Goal: Information Seeking & Learning: Check status

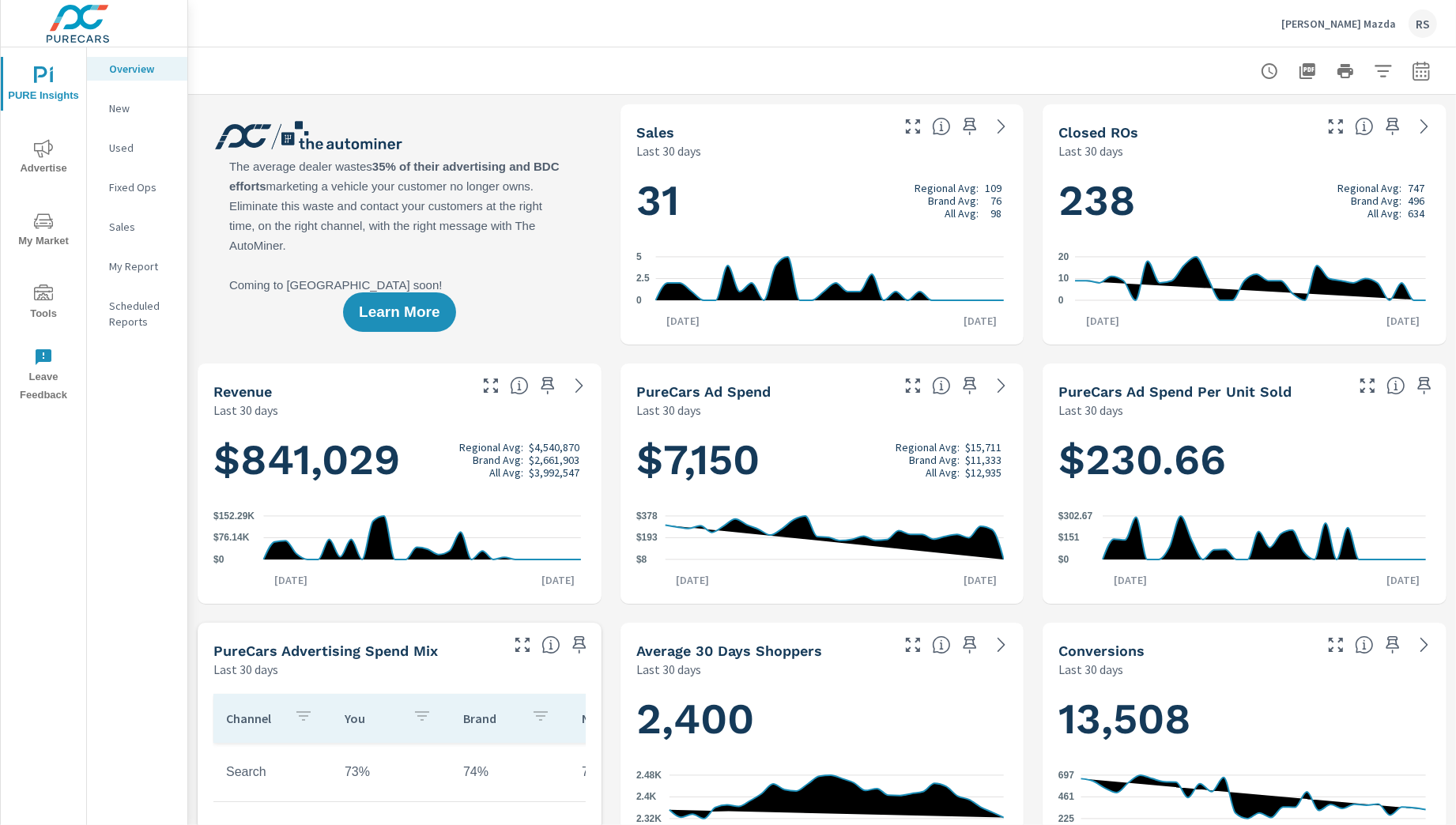
scroll to position [711, 0]
click at [1412, 76] on icon "button" at bounding box center [1421, 71] width 19 height 19
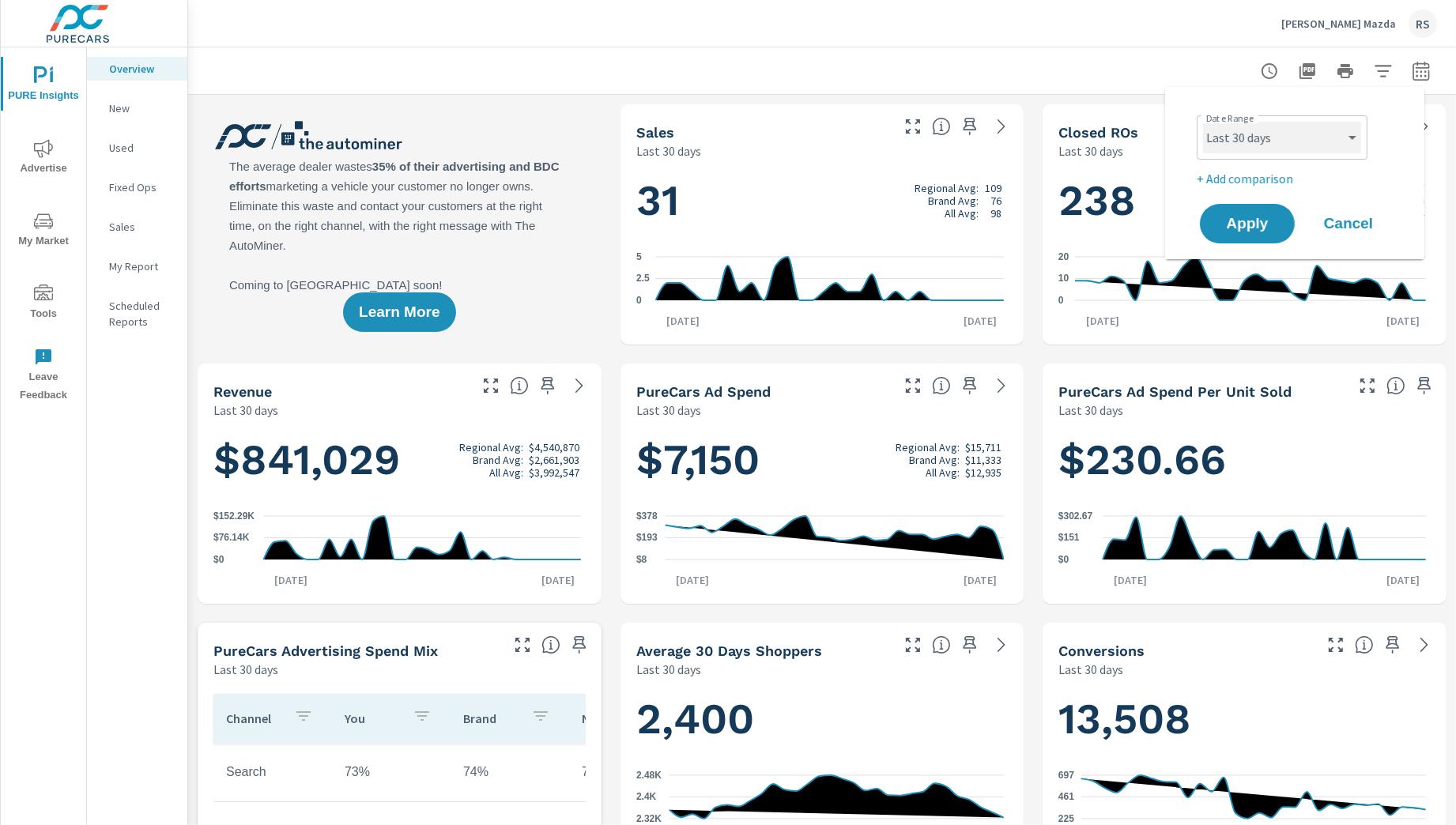
click at [1273, 140] on select "Custom [DATE] Last week Last 7 days Last 14 days Last 30 days Last 45 days Last…" at bounding box center [1281, 137] width 158 height 31
click at [1202, 122] on select "Custom [DATE] Last week Last 7 days Last 14 days Last 30 days Last 45 days Last…" at bounding box center [1281, 137] width 158 height 31
select select "Last month"
click at [1251, 225] on span "Apply" at bounding box center [1247, 223] width 65 height 15
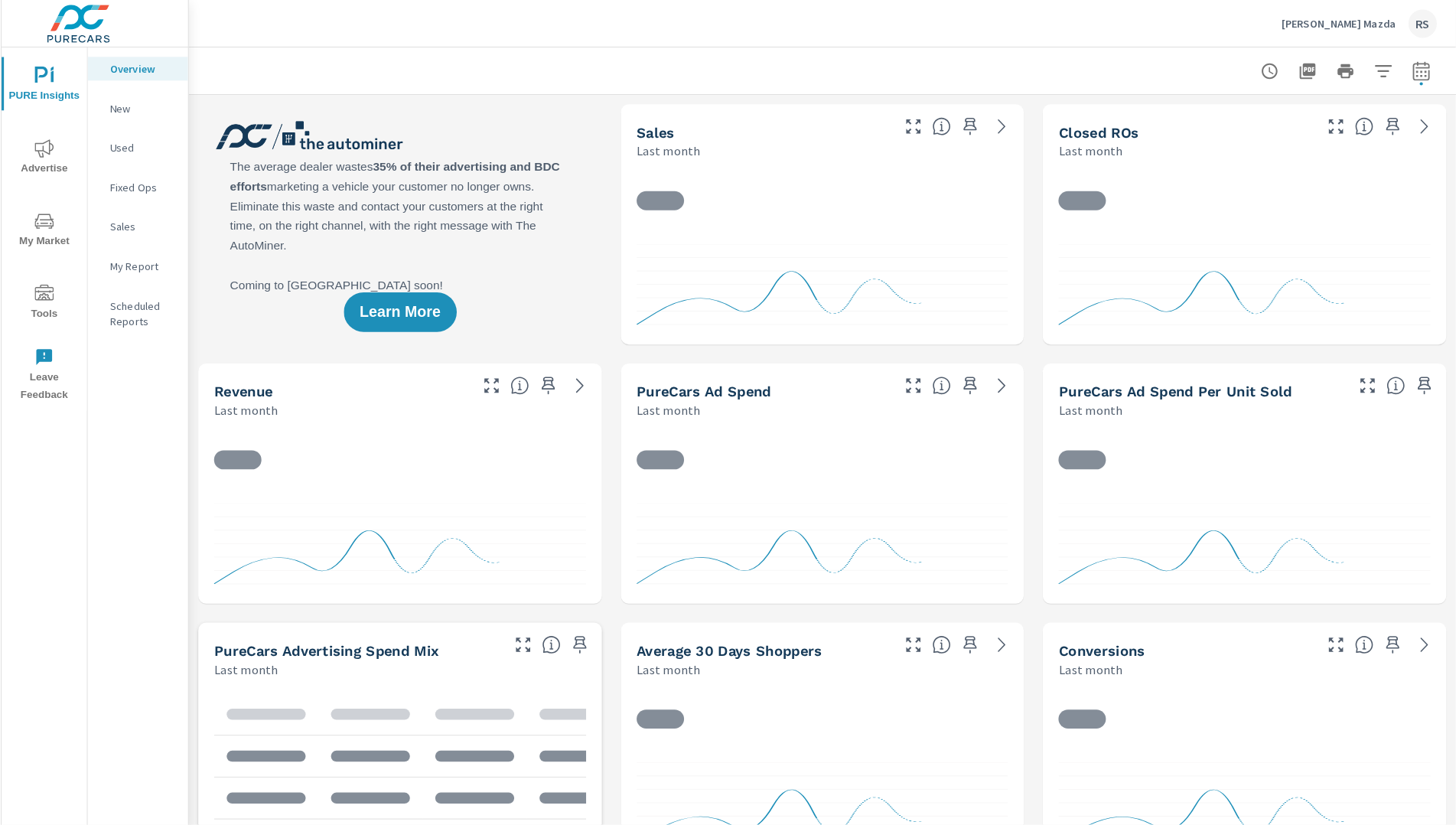
scroll to position [689, 0]
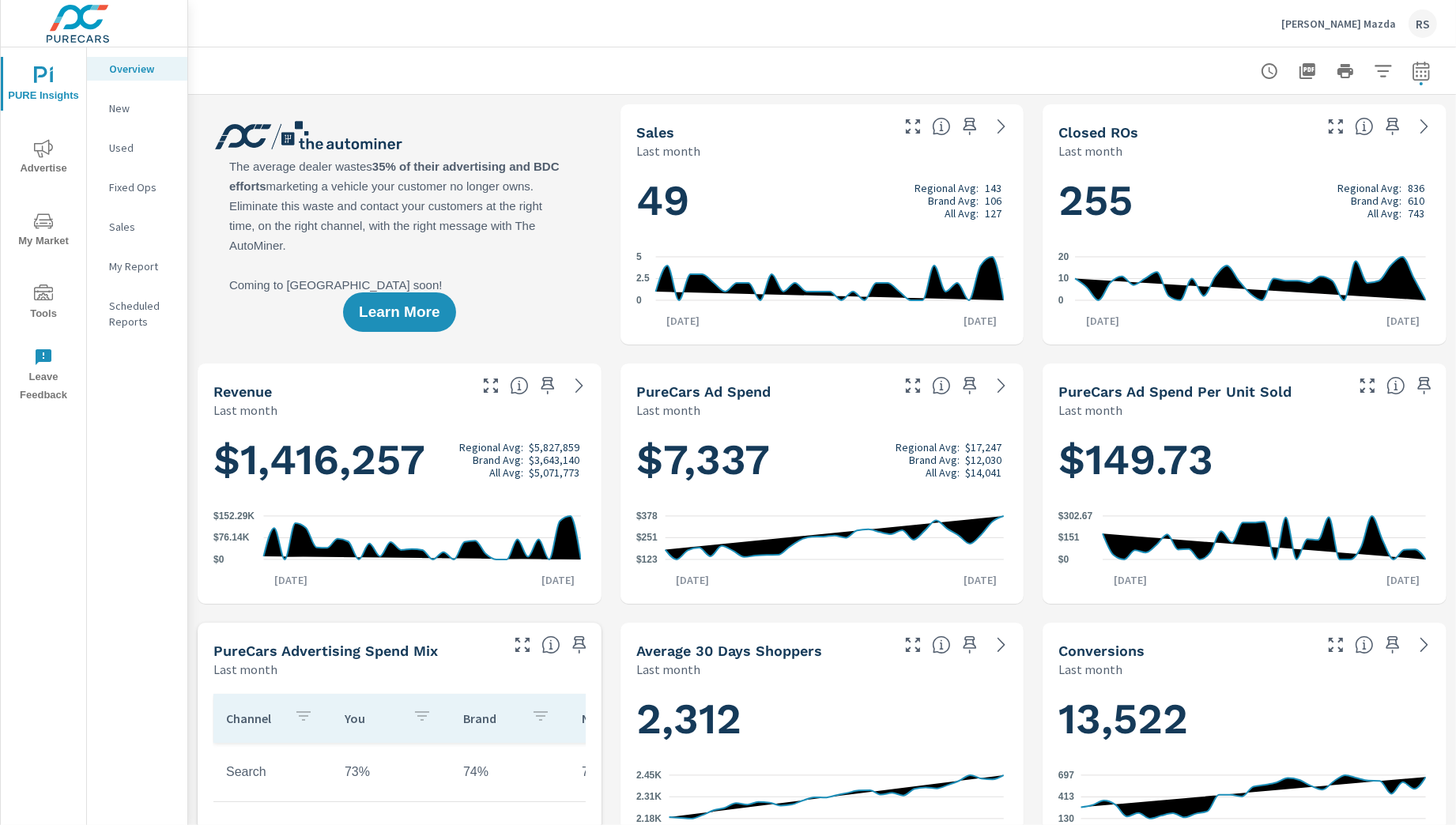
click at [48, 151] on icon "nav menu" at bounding box center [43, 148] width 19 height 18
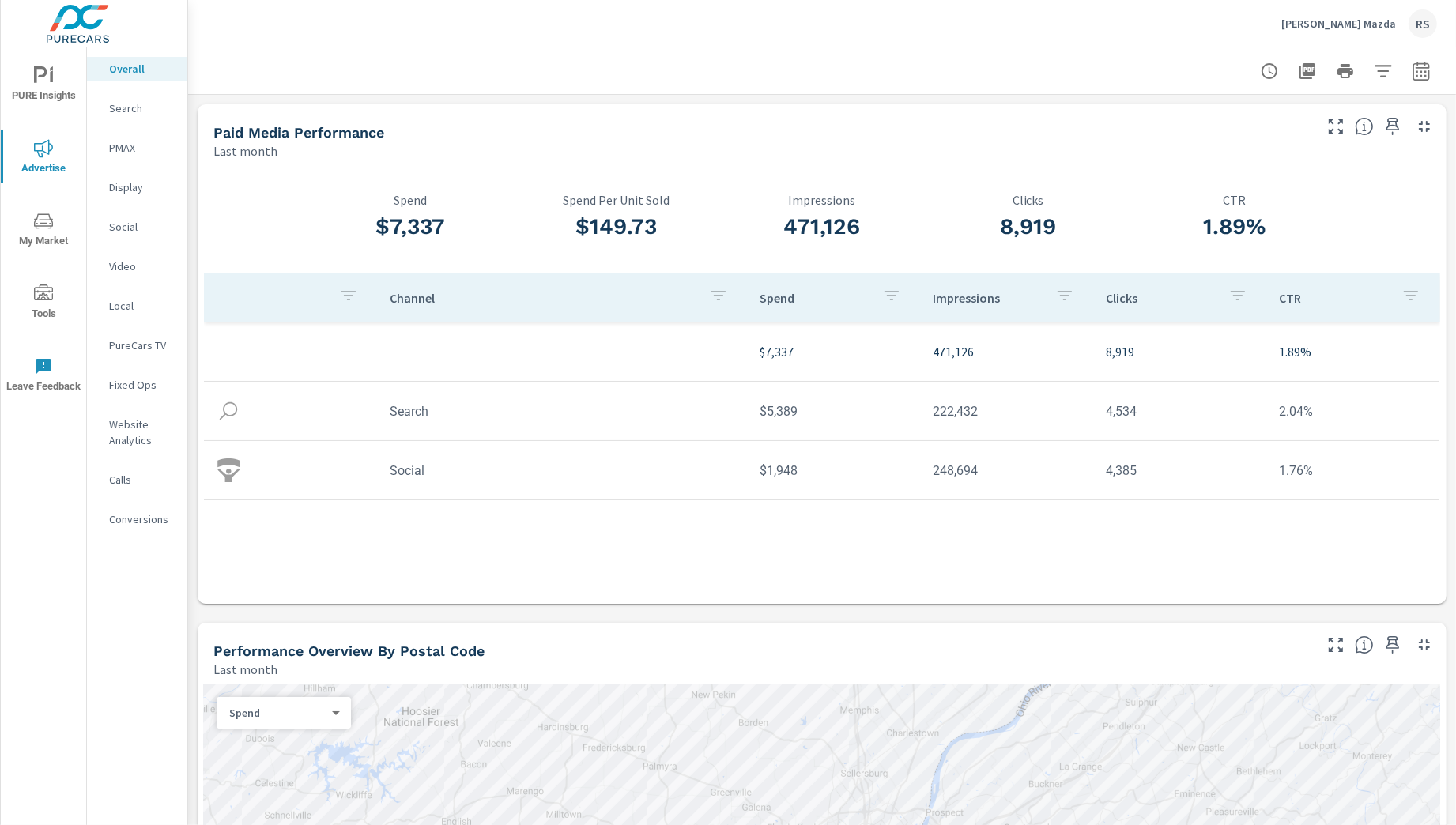
click at [130, 103] on p "Search" at bounding box center [142, 109] width 66 height 16
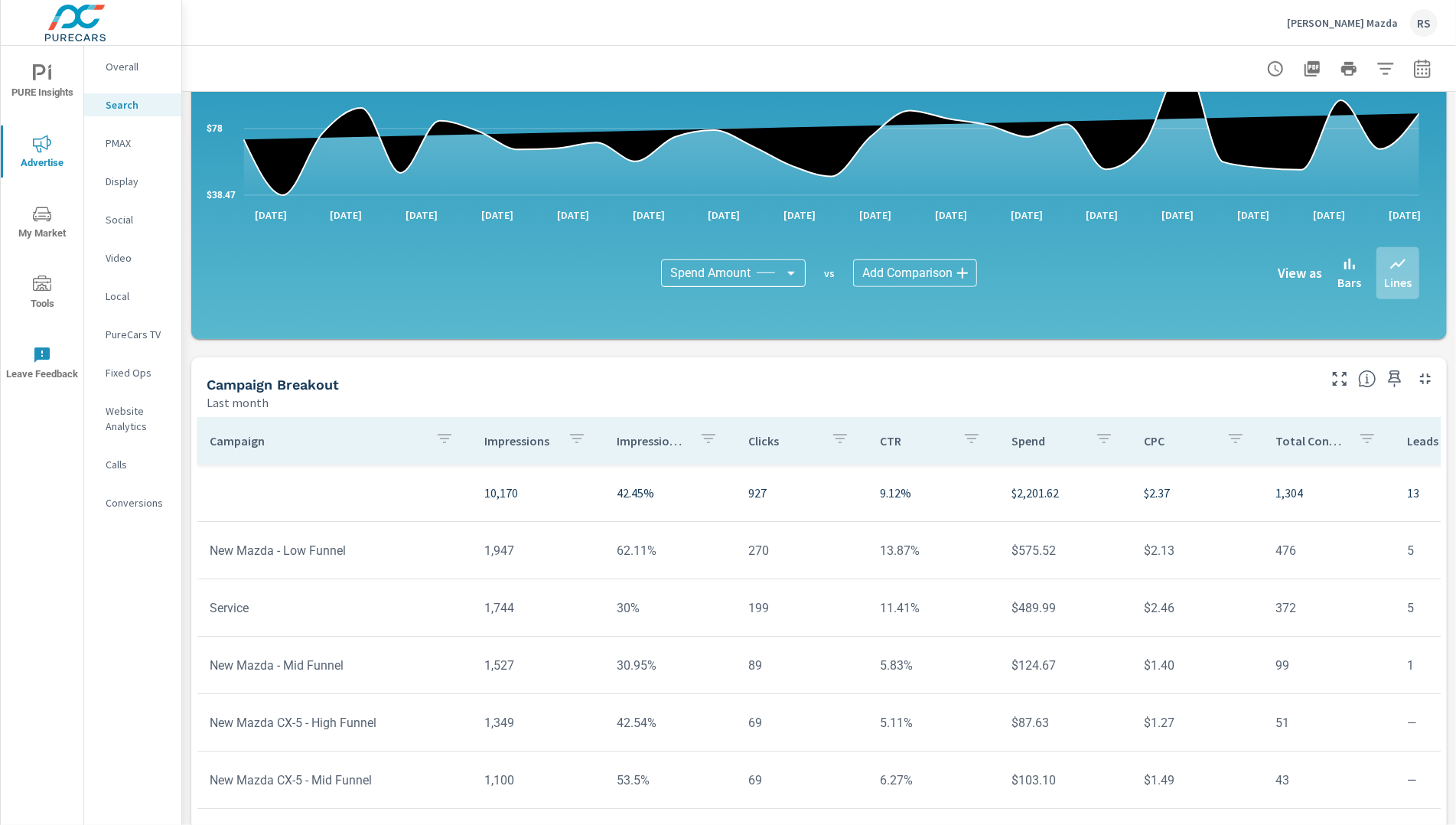
scroll to position [898, 0]
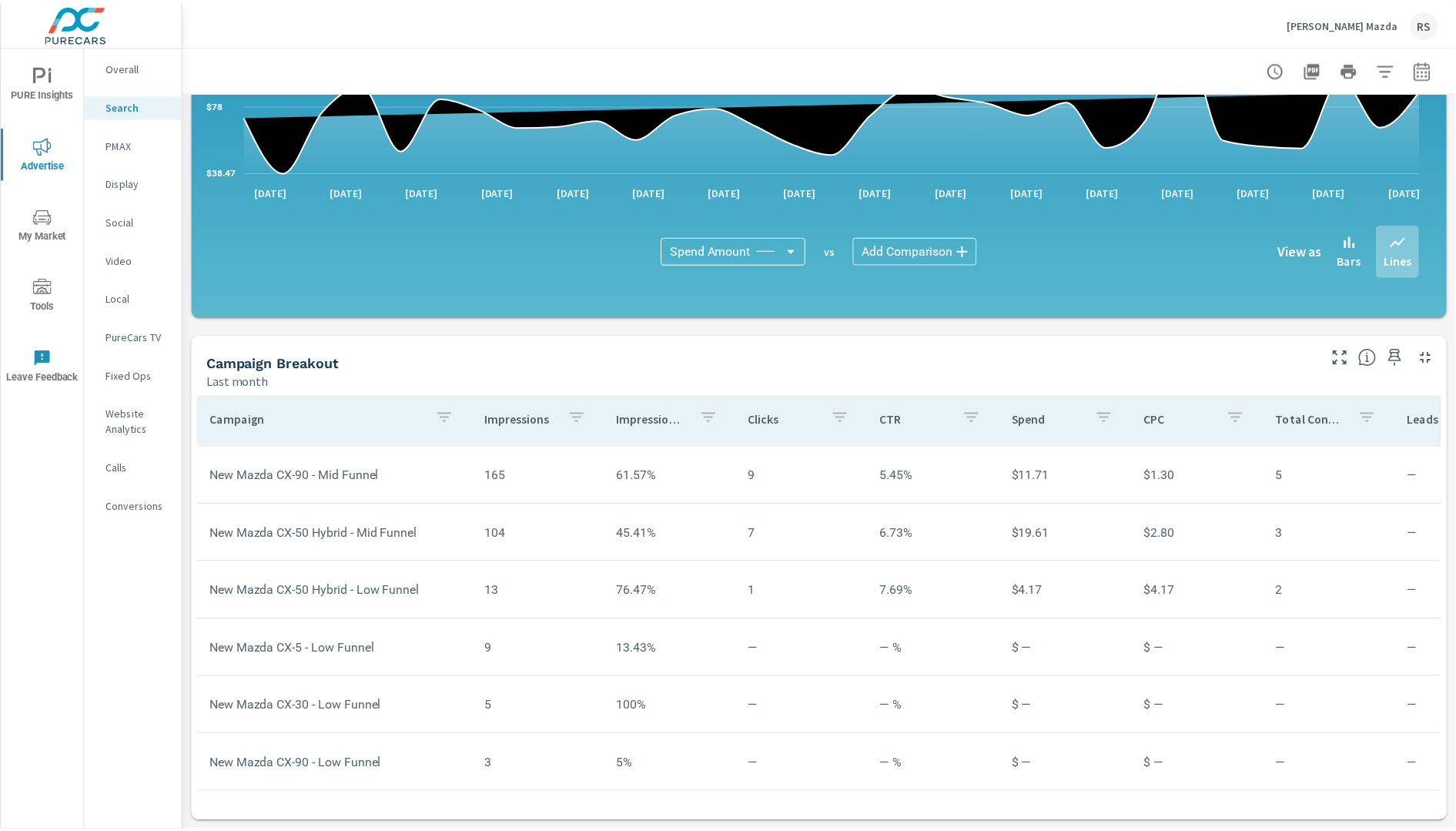
scroll to position [760, 0]
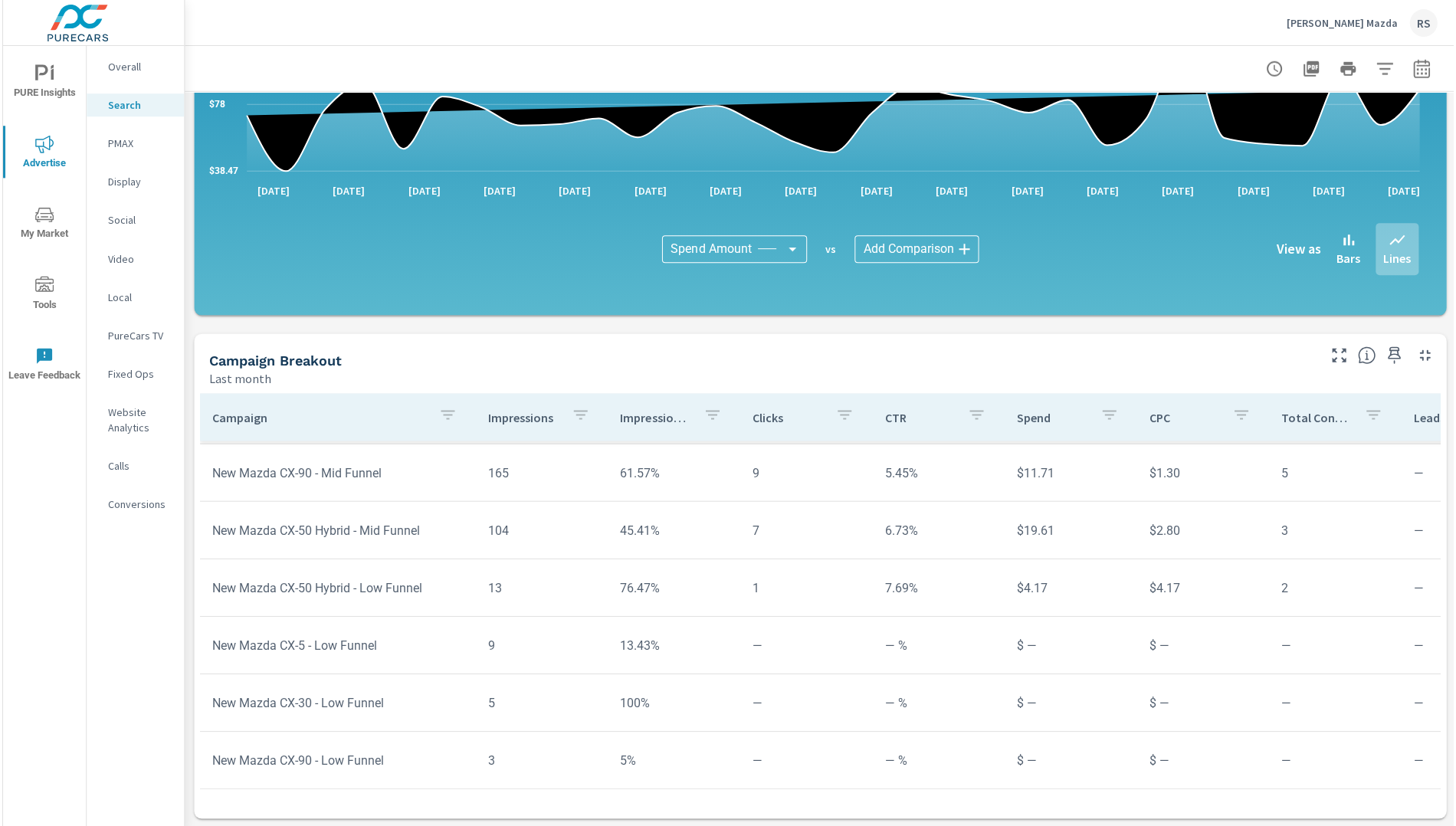
scroll to position [898, 0]
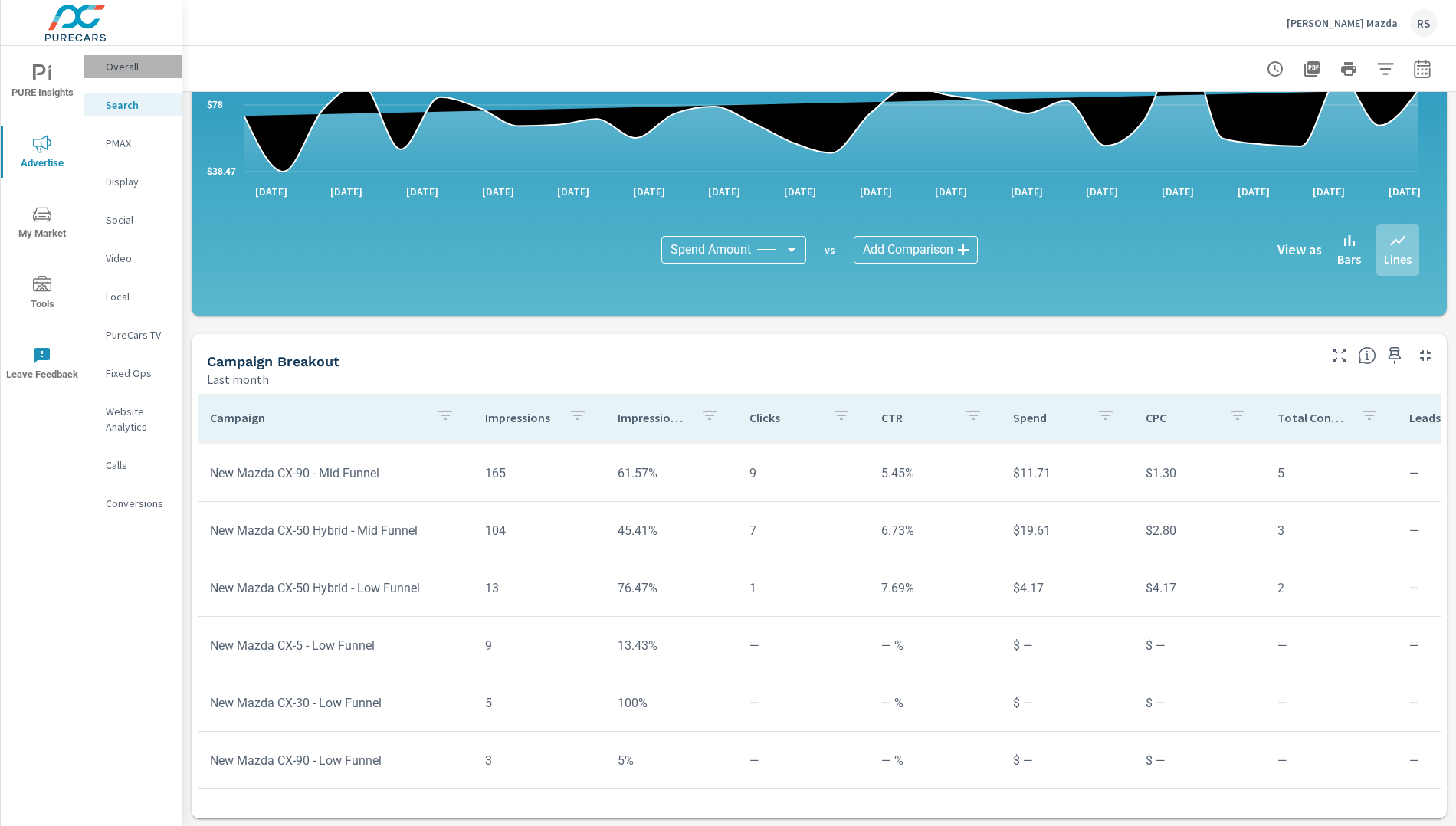
click at [122, 64] on p "Overall" at bounding box center [138, 67] width 64 height 15
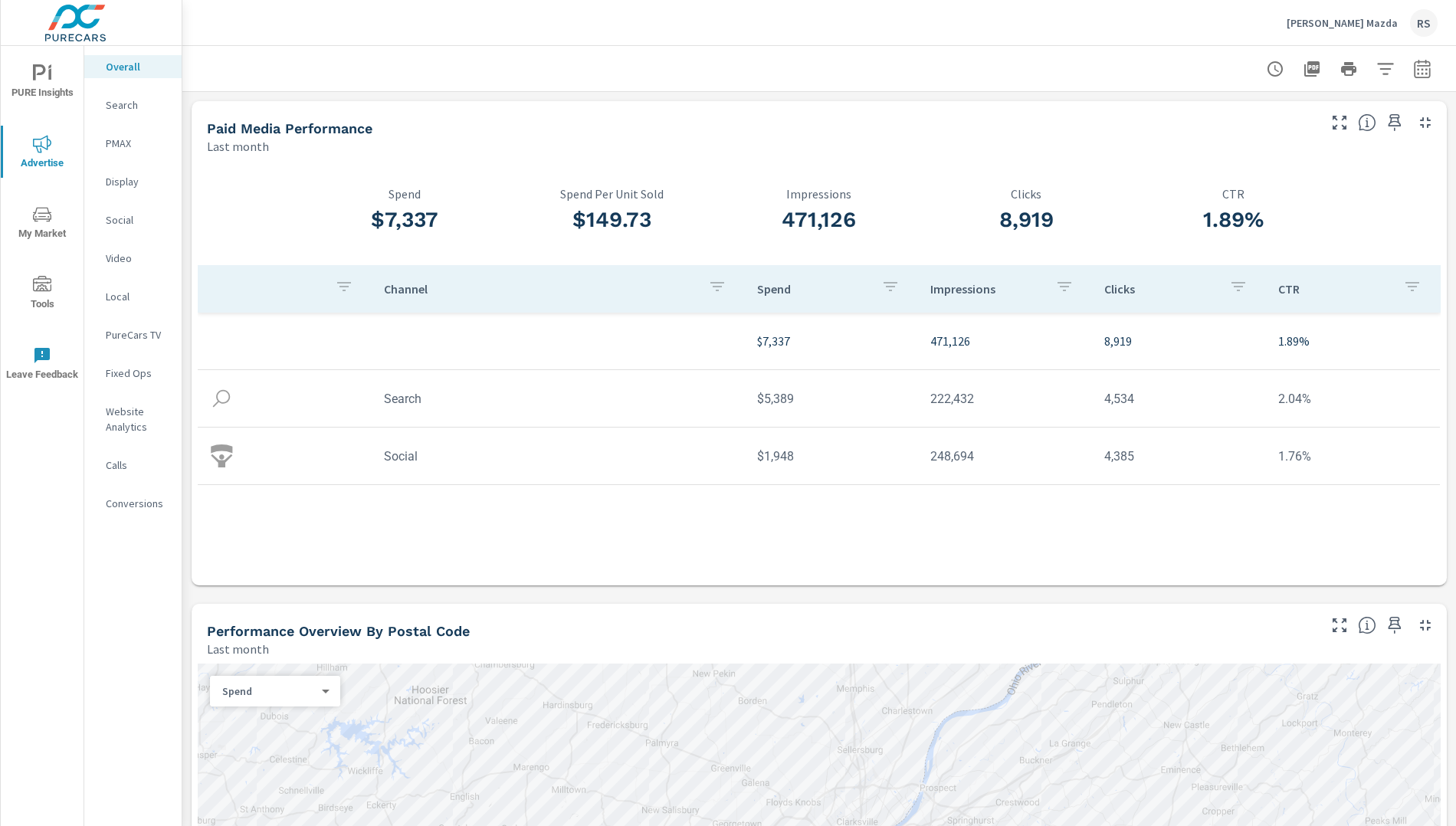
click at [132, 223] on p "Social" at bounding box center [138, 220] width 64 height 15
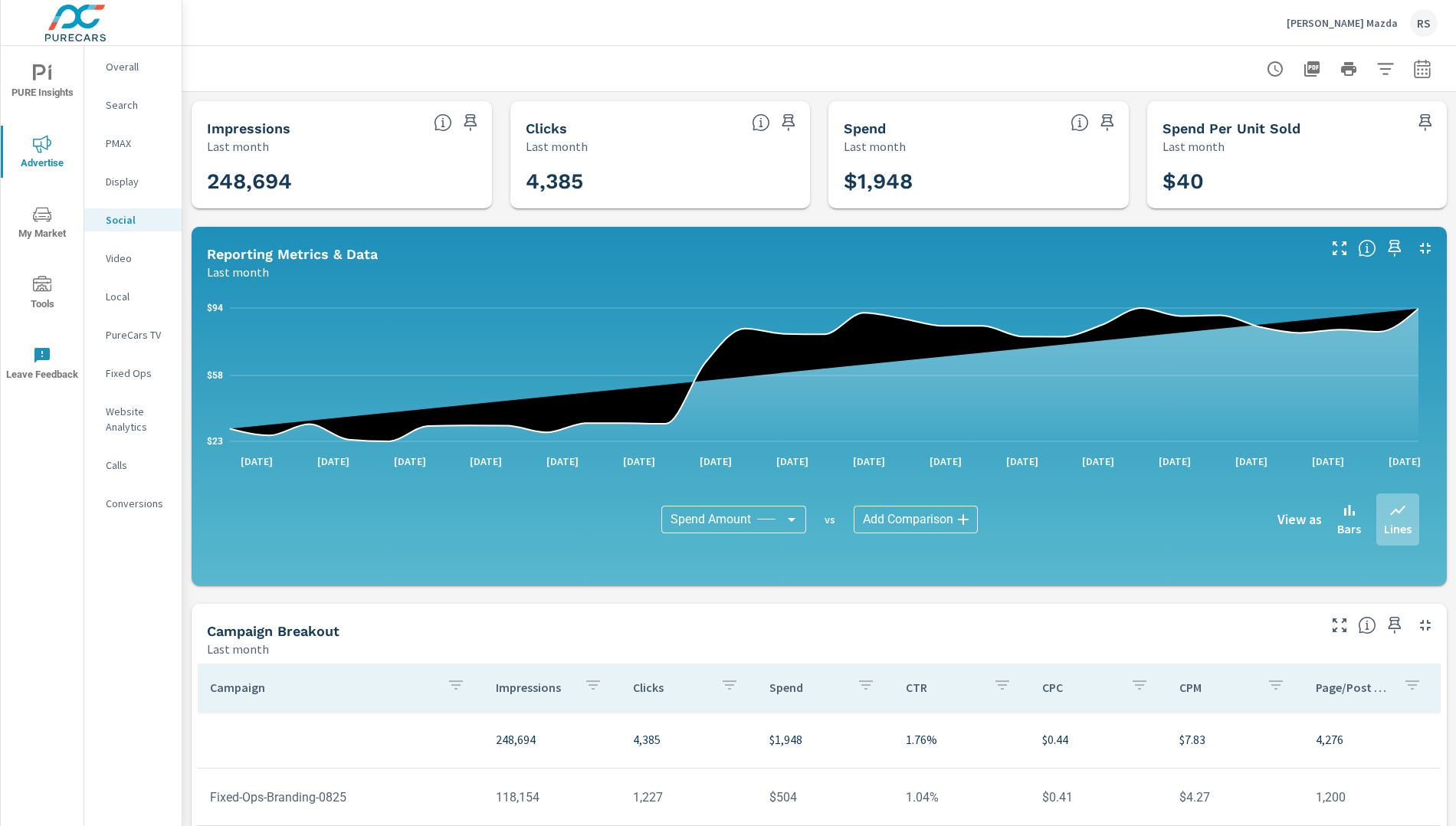
scroll to position [271, 0]
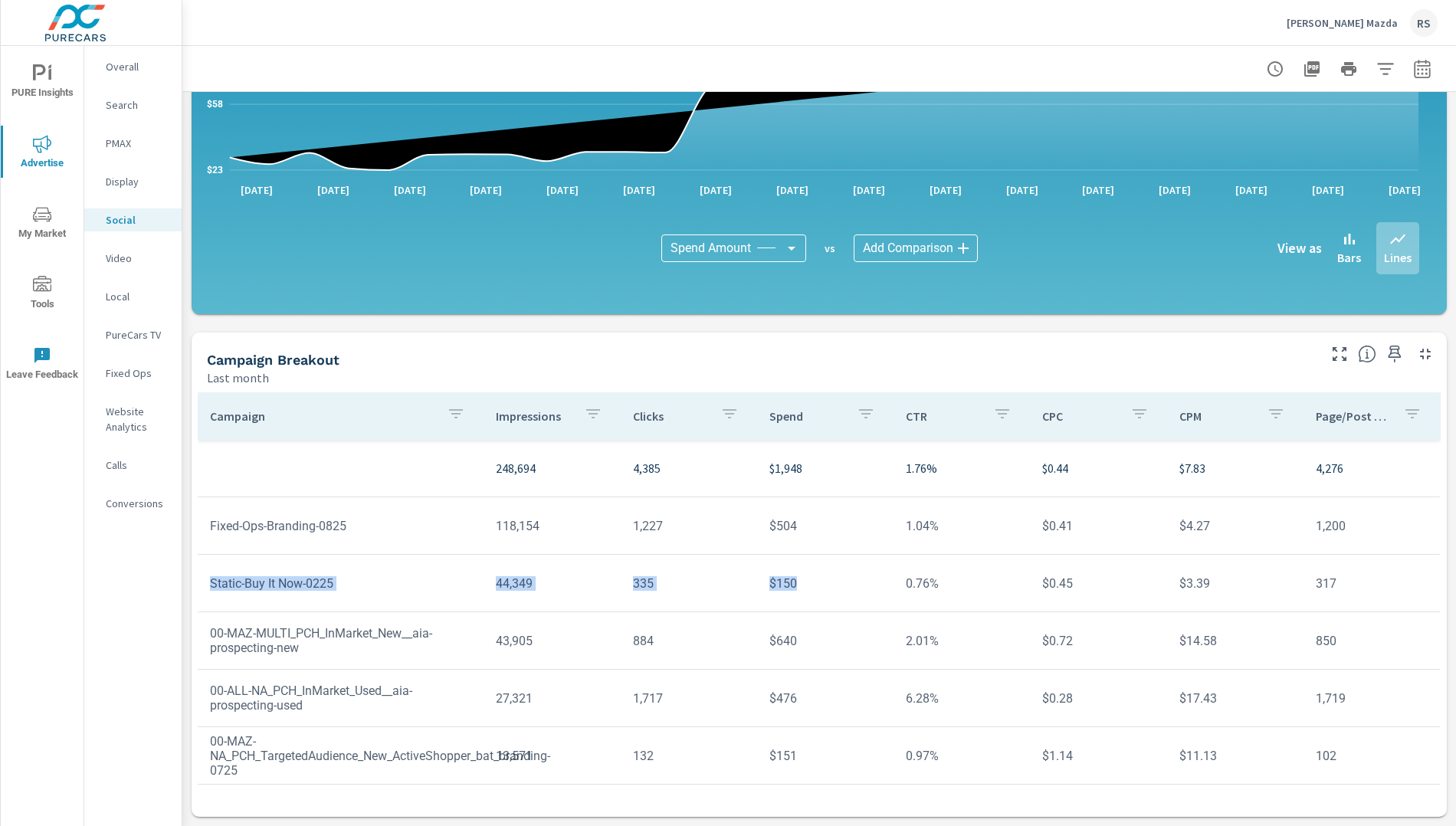
drag, startPoint x: 794, startPoint y: 584, endPoint x: 379, endPoint y: 557, distance: 415.9
click at [379, 557] on tr "Static-Buy It Now-0225 44,349 335 $150 0.76% $0.45 $3.39 317" at bounding box center [819, 584] width 1242 height 57
click at [778, 557] on tr "Static-Buy It Now-0225 44,349 335 $150 0.76% $0.45 $3.39 317" at bounding box center [819, 584] width 1242 height 57
drag, startPoint x: 789, startPoint y: 637, endPoint x: 761, endPoint y: 637, distance: 28.0
click at [761, 637] on td "$640" at bounding box center [825, 641] width 136 height 39
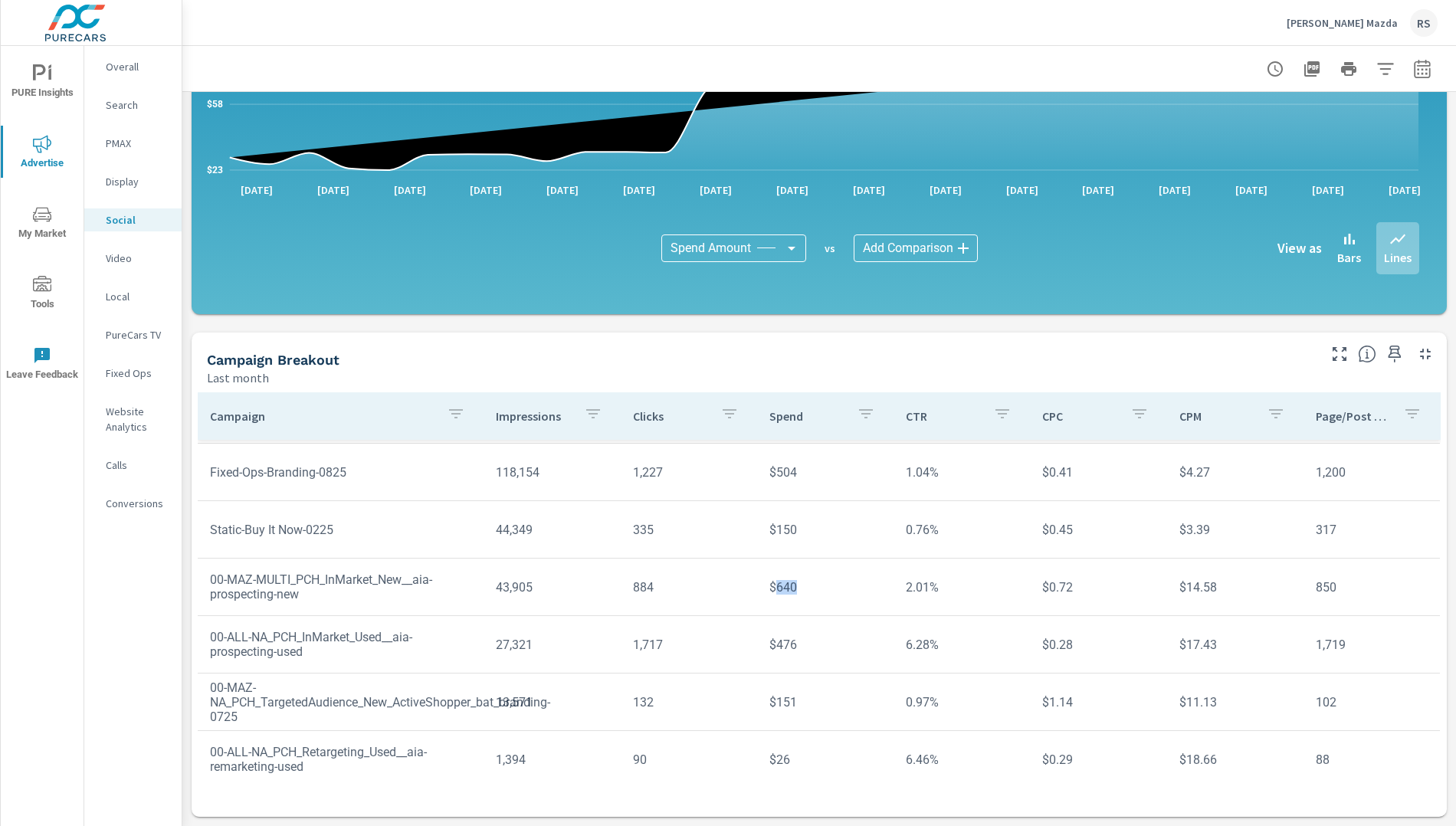
scroll to position [0, 0]
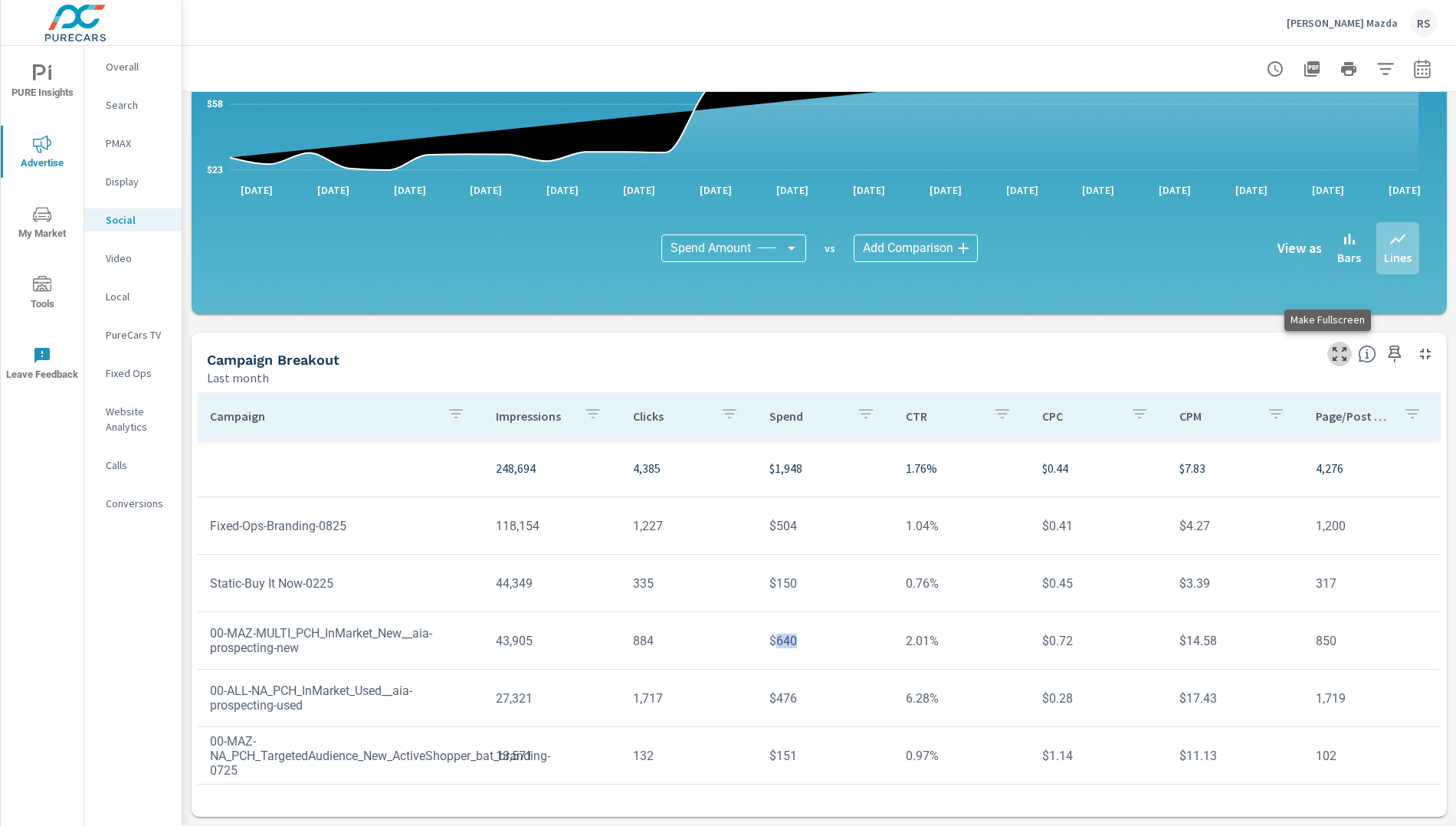
click at [1330, 359] on icon "button" at bounding box center [1339, 354] width 19 height 19
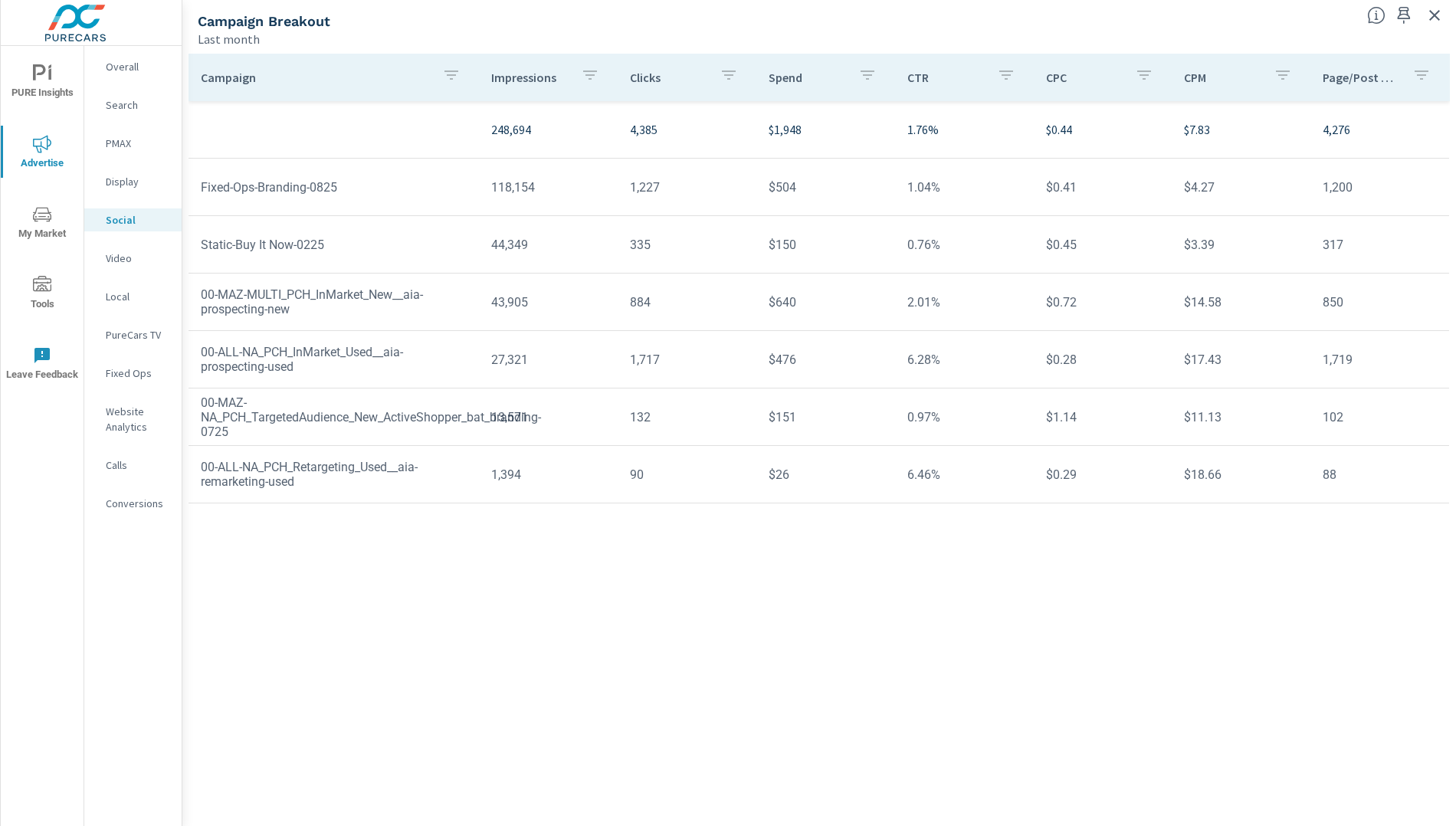
click at [995, 601] on div "Campaign Impressions Clicks Spend CTR CPC CPM Page/Post Action 248,694 4,385 $1…" at bounding box center [819, 425] width 1261 height 743
click at [950, 693] on div "Campaign Impressions Clicks Spend CTR CPC CPM Page/Post Action 248,694 4,385 $1…" at bounding box center [819, 425] width 1261 height 743
drag, startPoint x: 763, startPoint y: 135, endPoint x: 810, endPoint y: 133, distance: 47.0
click at [810, 133] on td "$1,948" at bounding box center [825, 129] width 139 height 43
click at [816, 128] on p "$1,948" at bounding box center [826, 130] width 114 height 19
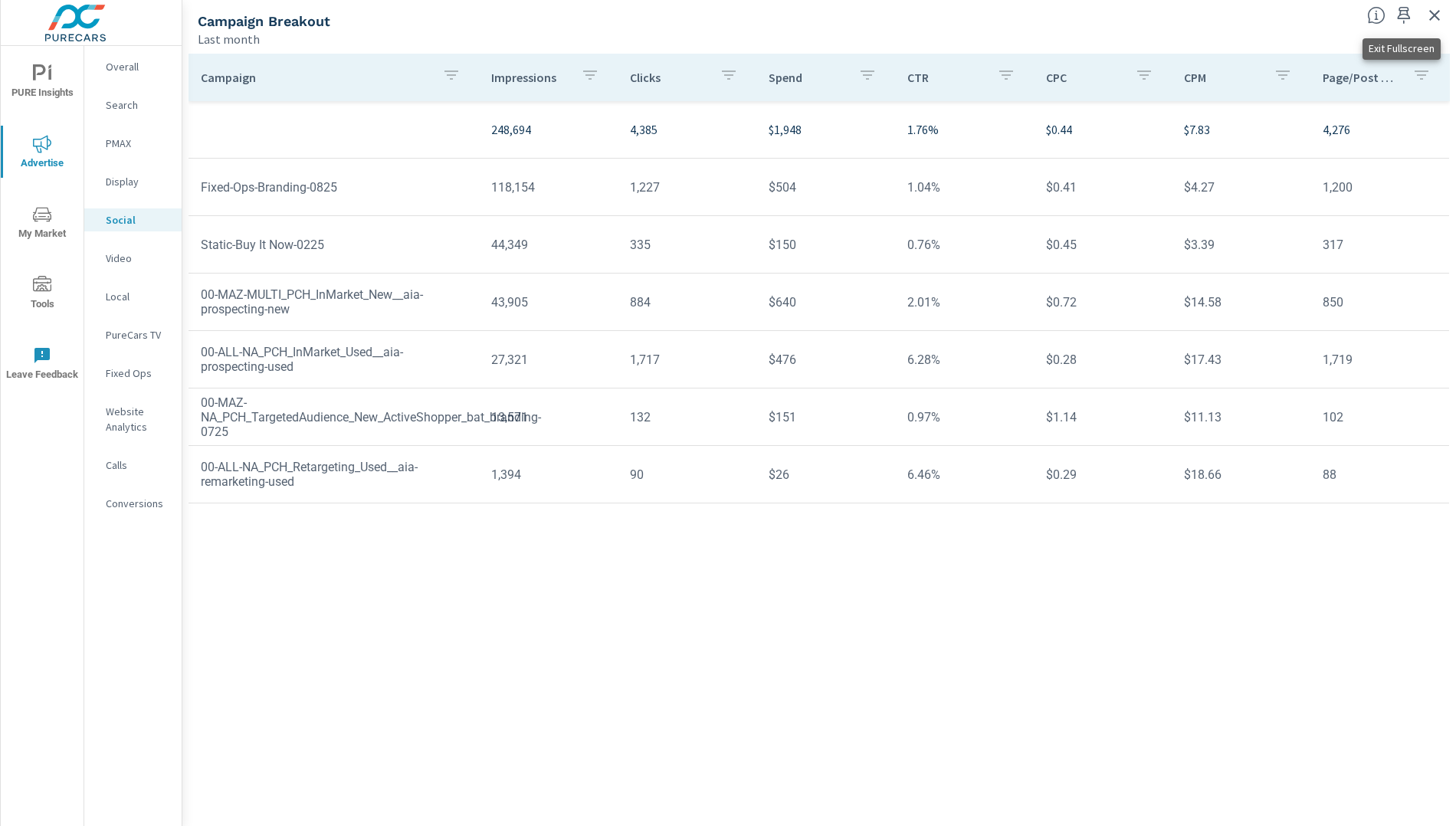
click at [1411, 20] on icon "button" at bounding box center [1434, 15] width 19 height 19
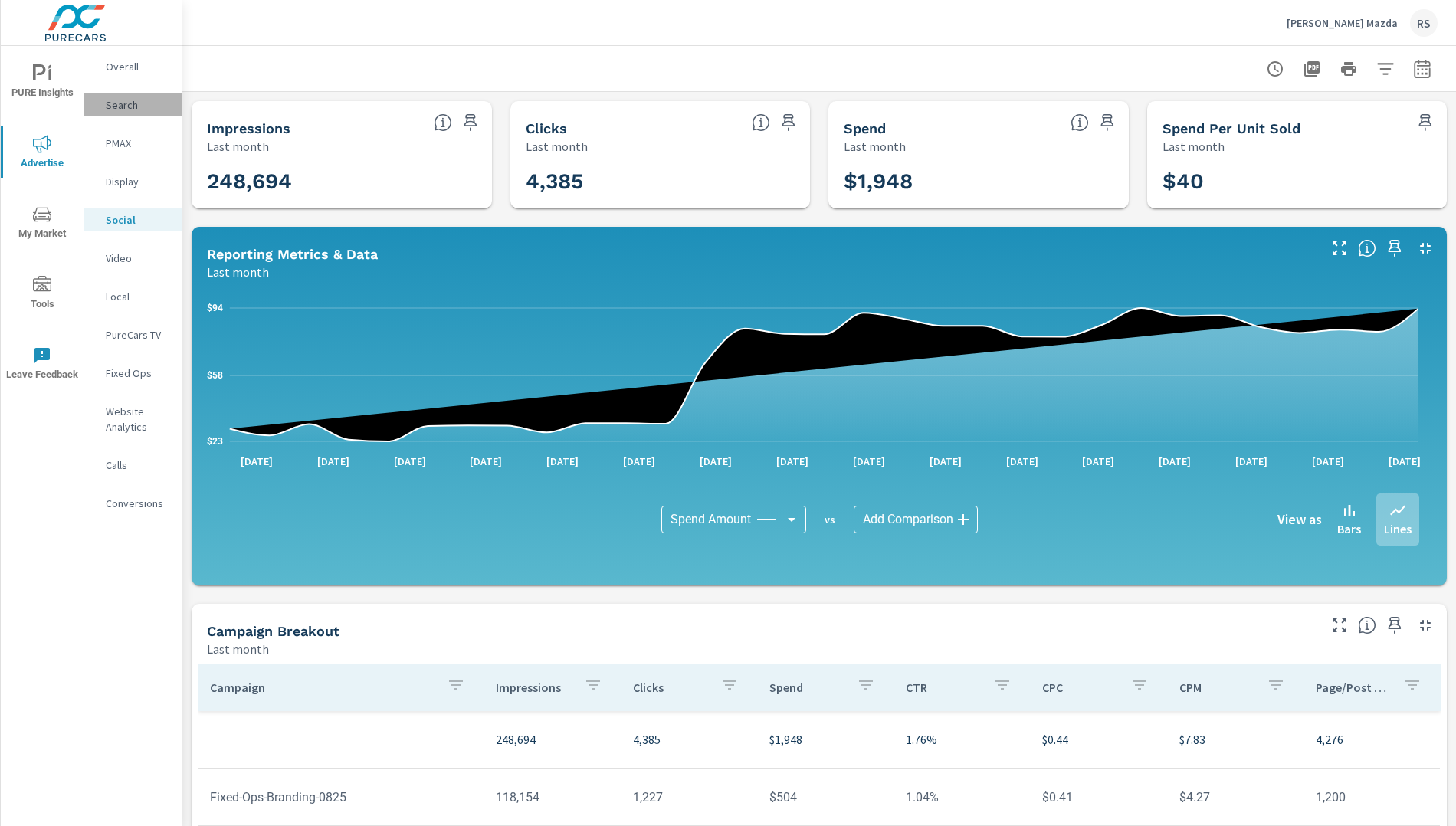
click at [126, 113] on div "Search" at bounding box center [133, 104] width 98 height 23
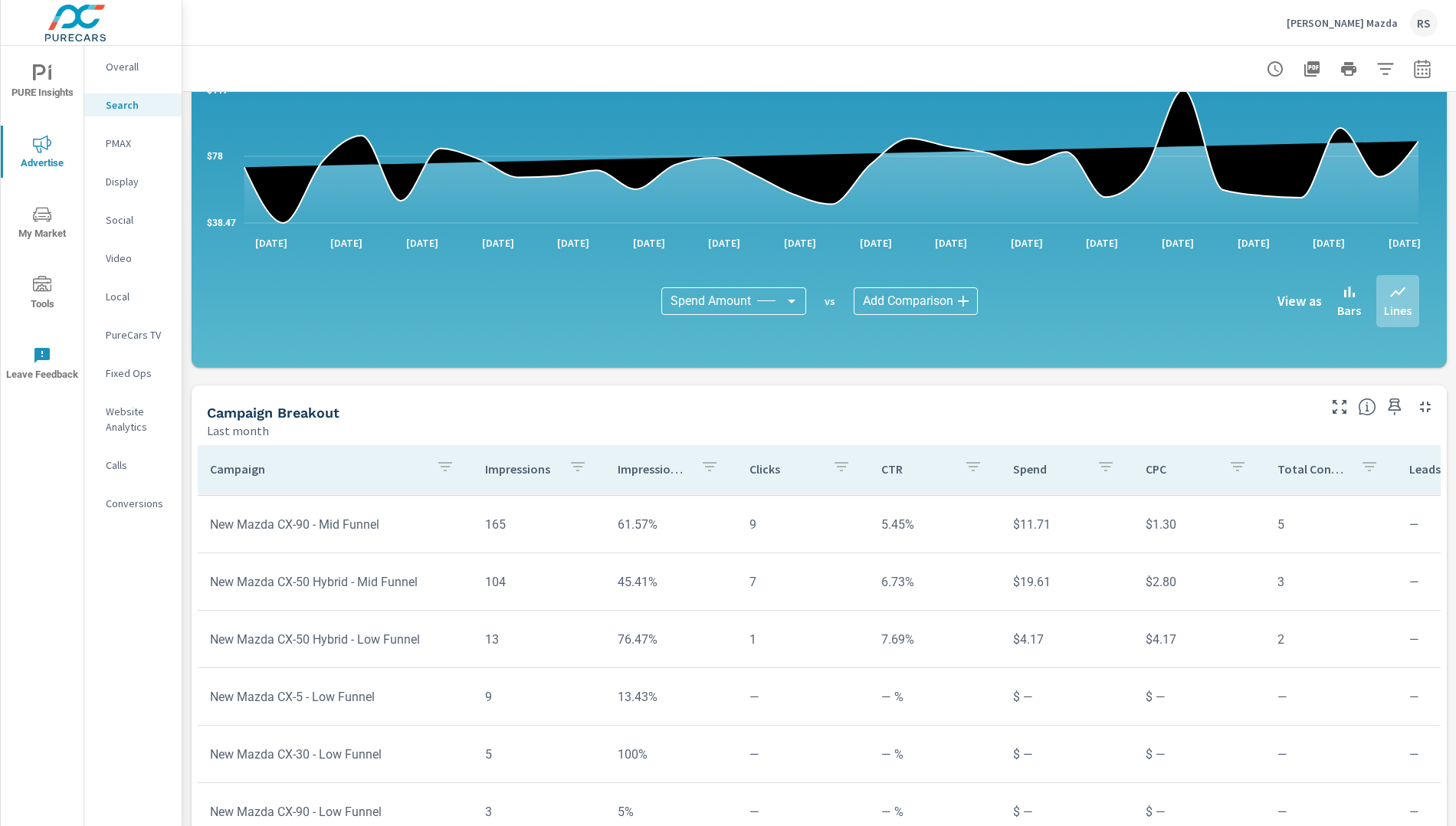
scroll to position [899, 0]
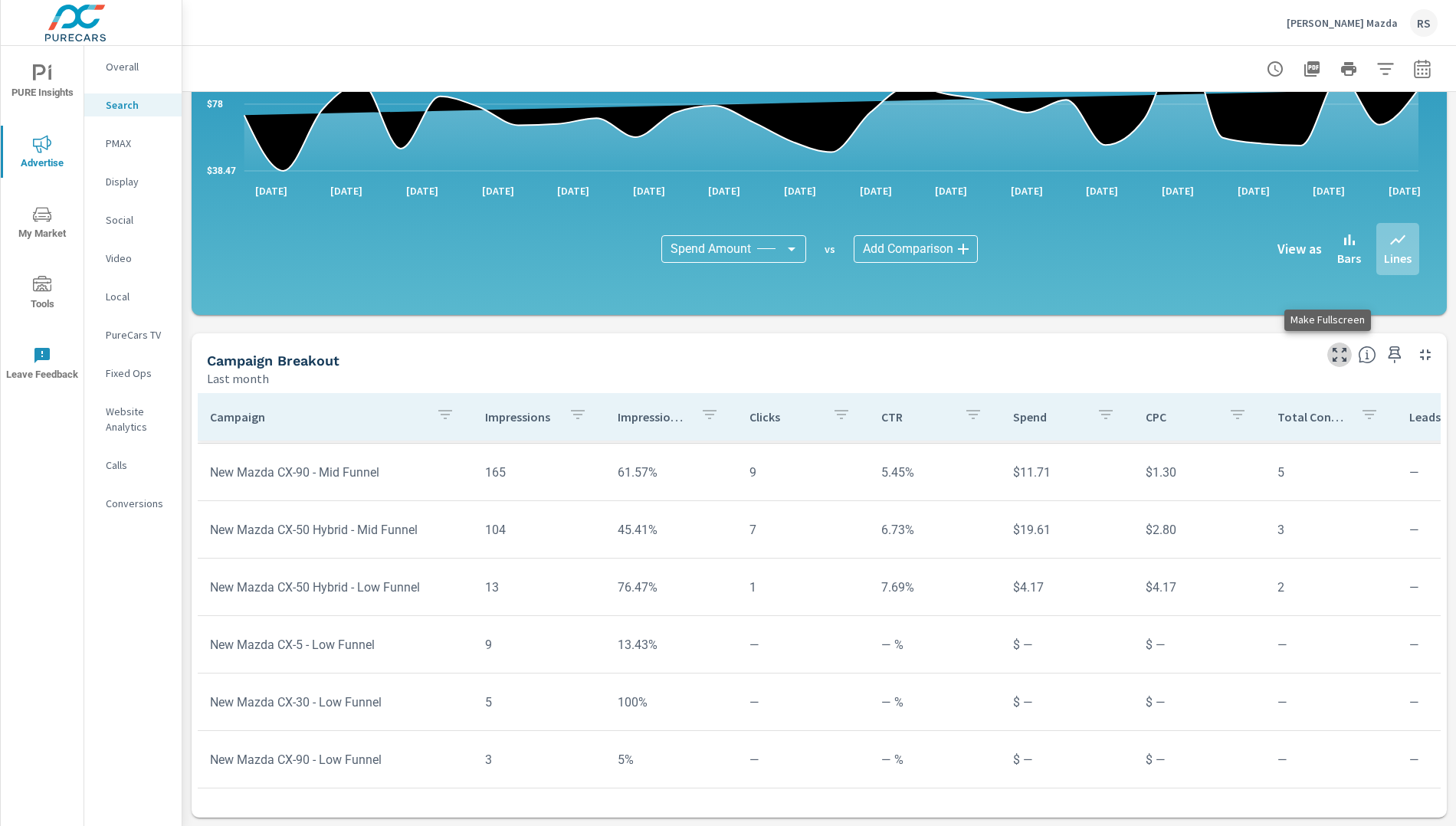
click at [1332, 358] on icon "button" at bounding box center [1339, 354] width 13 height 13
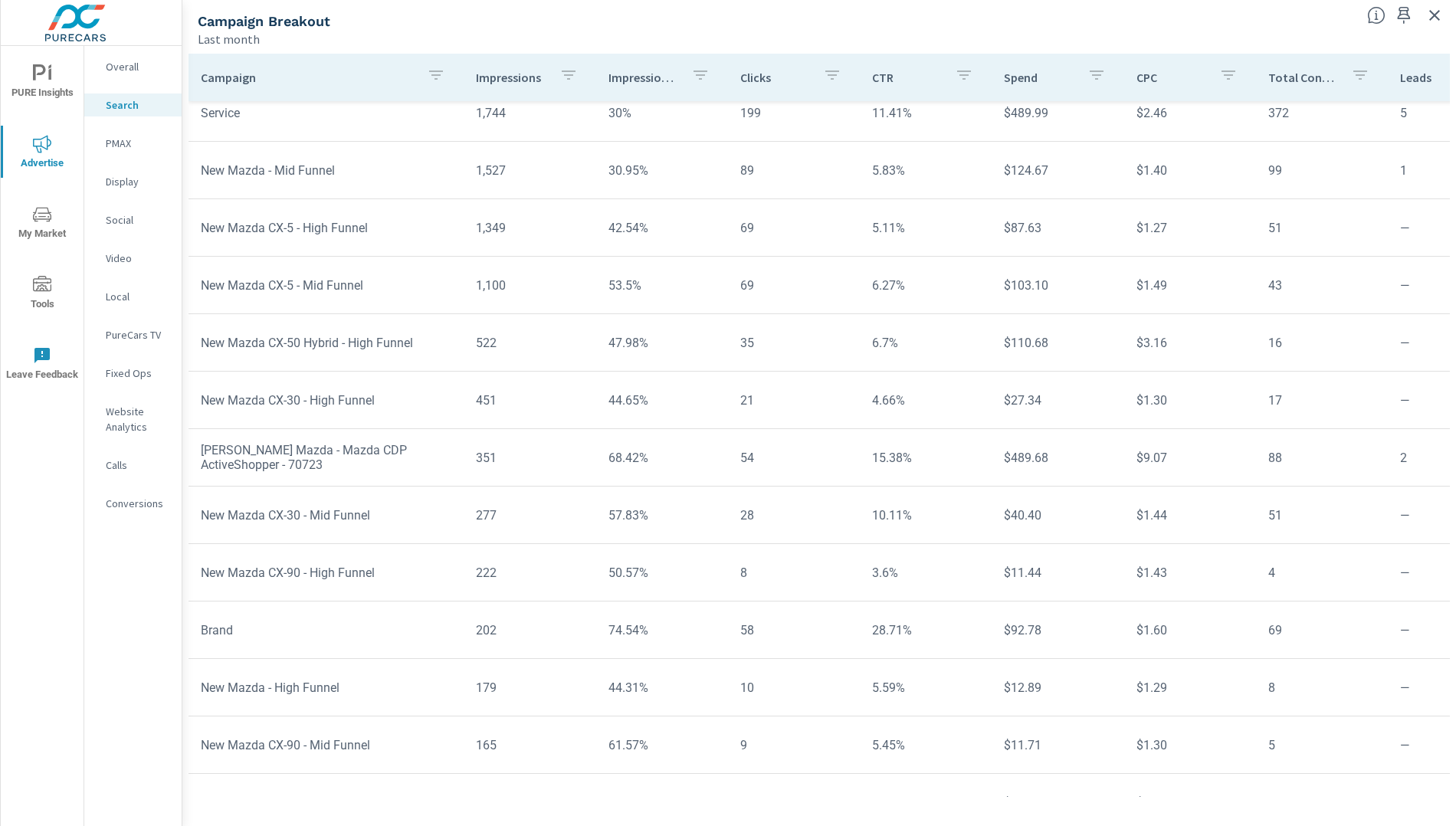
scroll to position [59, 0]
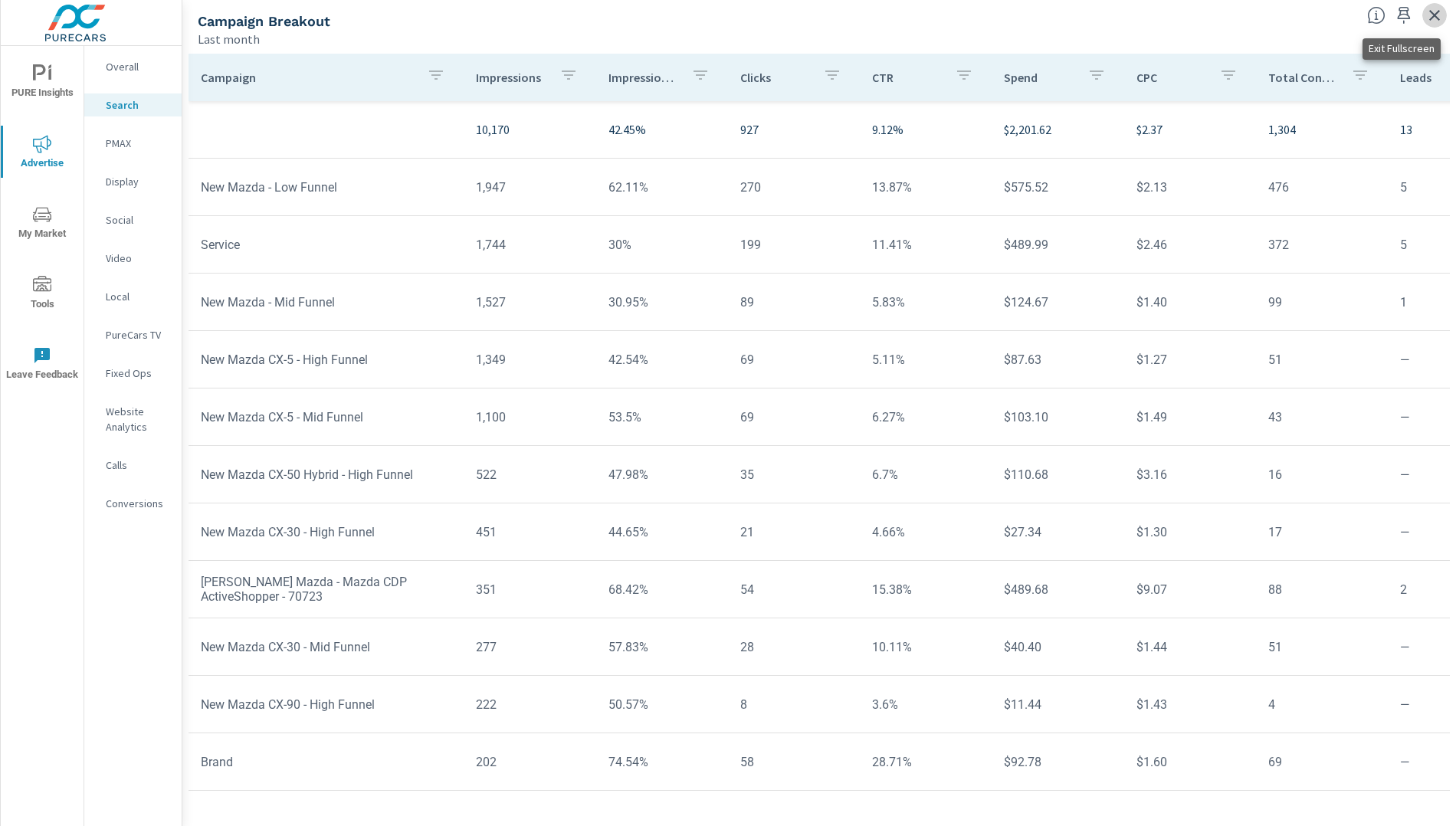
click at [1411, 18] on icon "button" at bounding box center [1434, 15] width 19 height 19
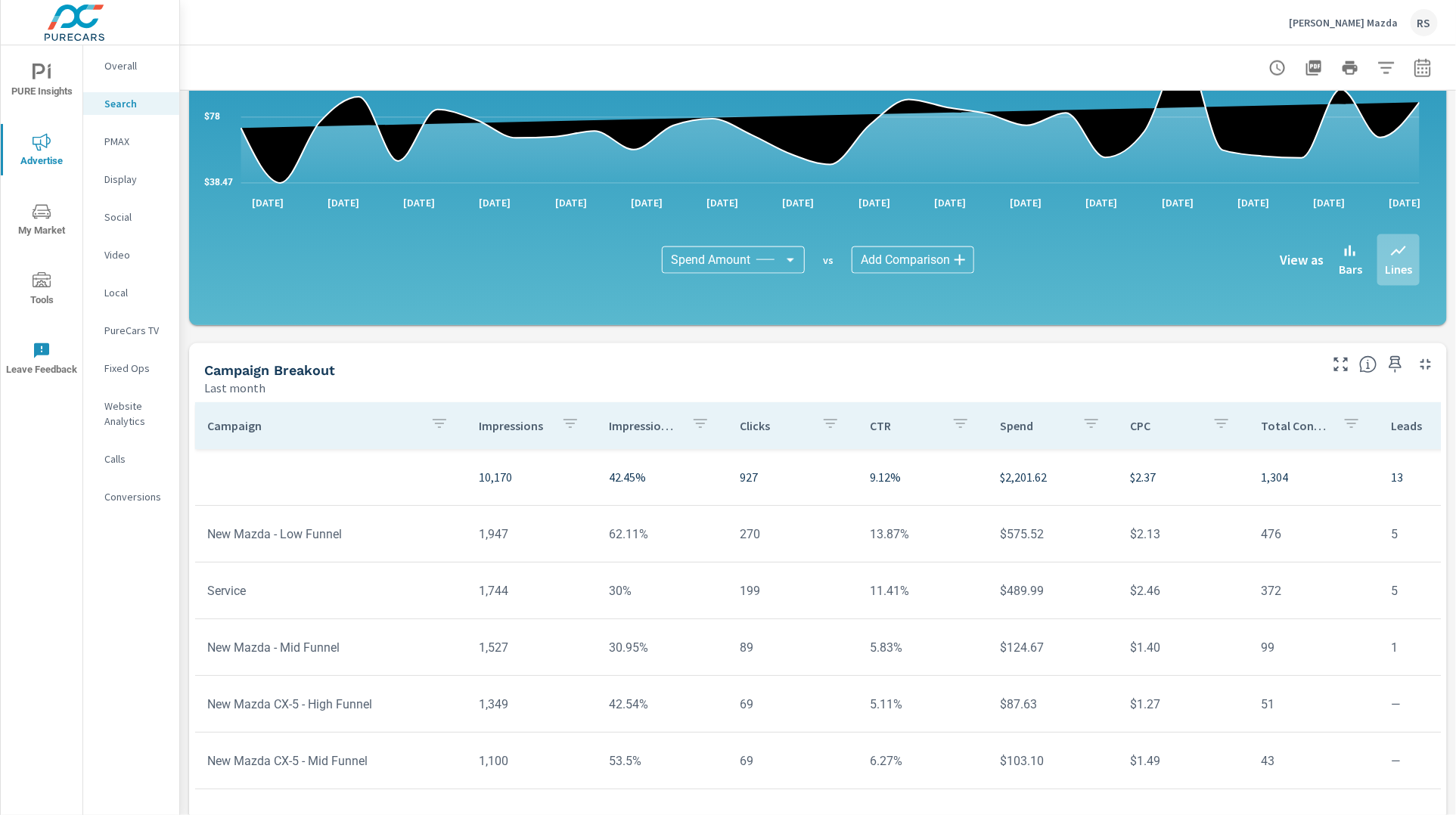
scroll to position [887, 0]
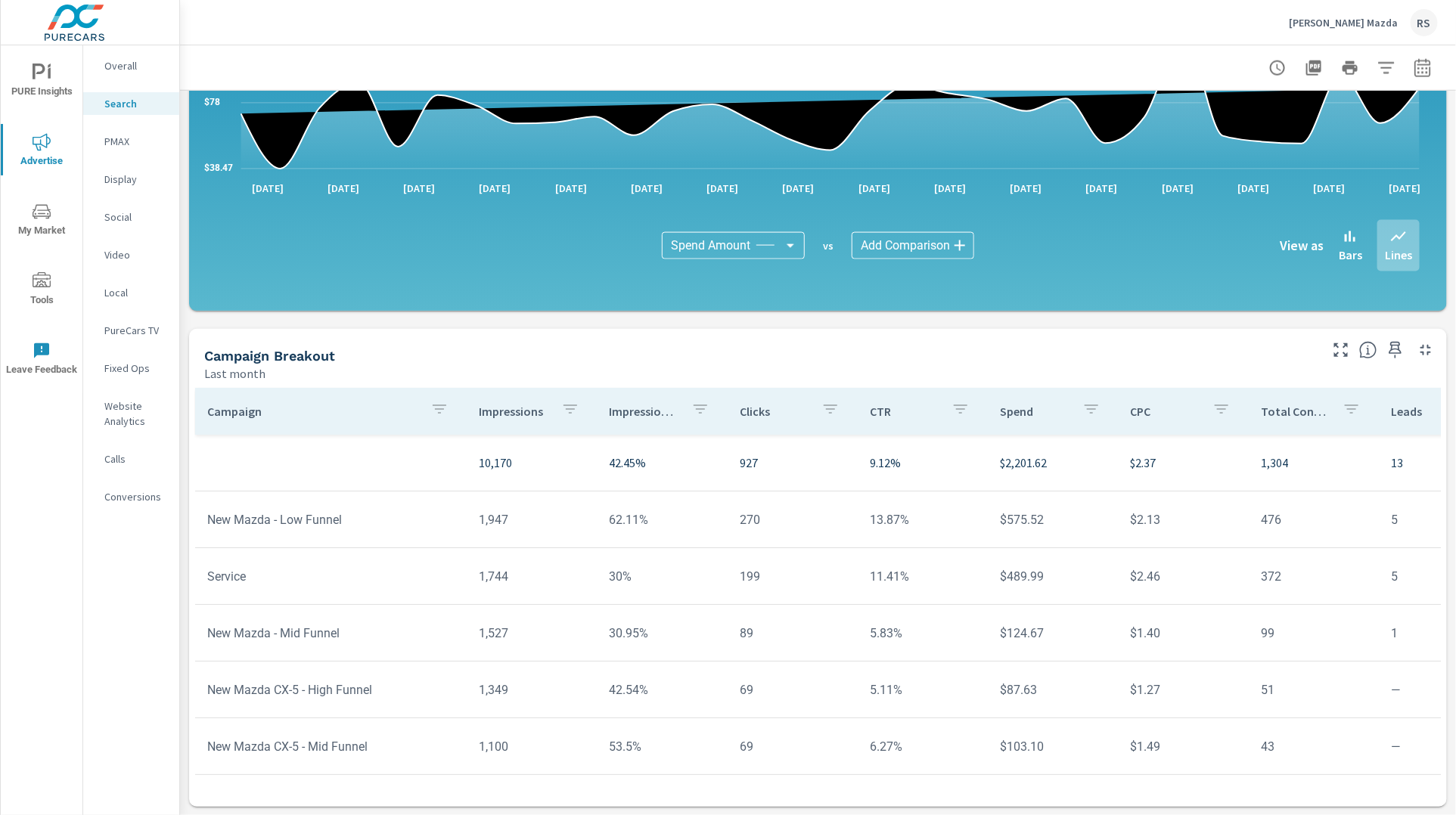
click at [130, 496] on p "Conversions" at bounding box center [136, 497] width 63 height 15
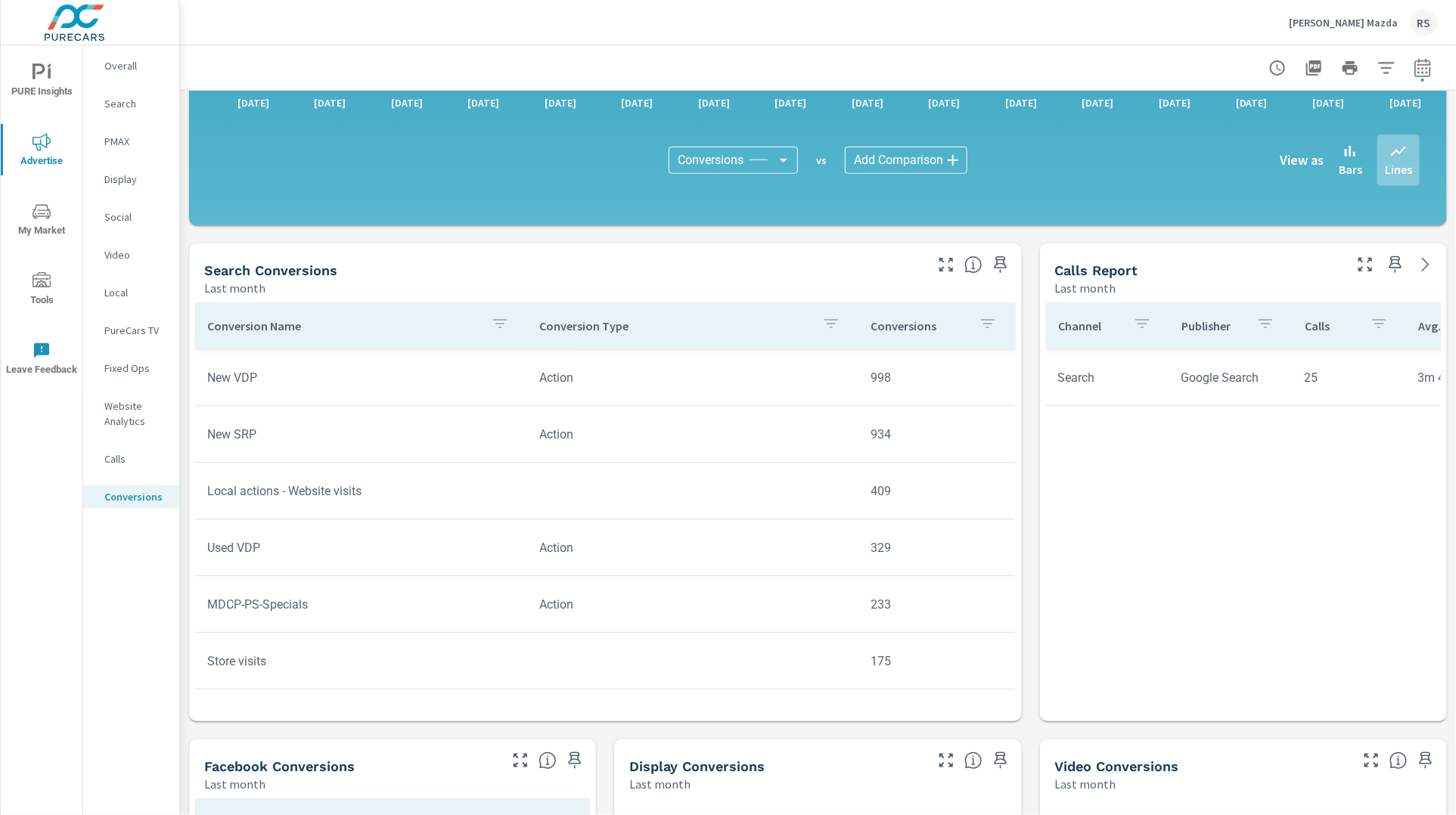
scroll to position [488, 0]
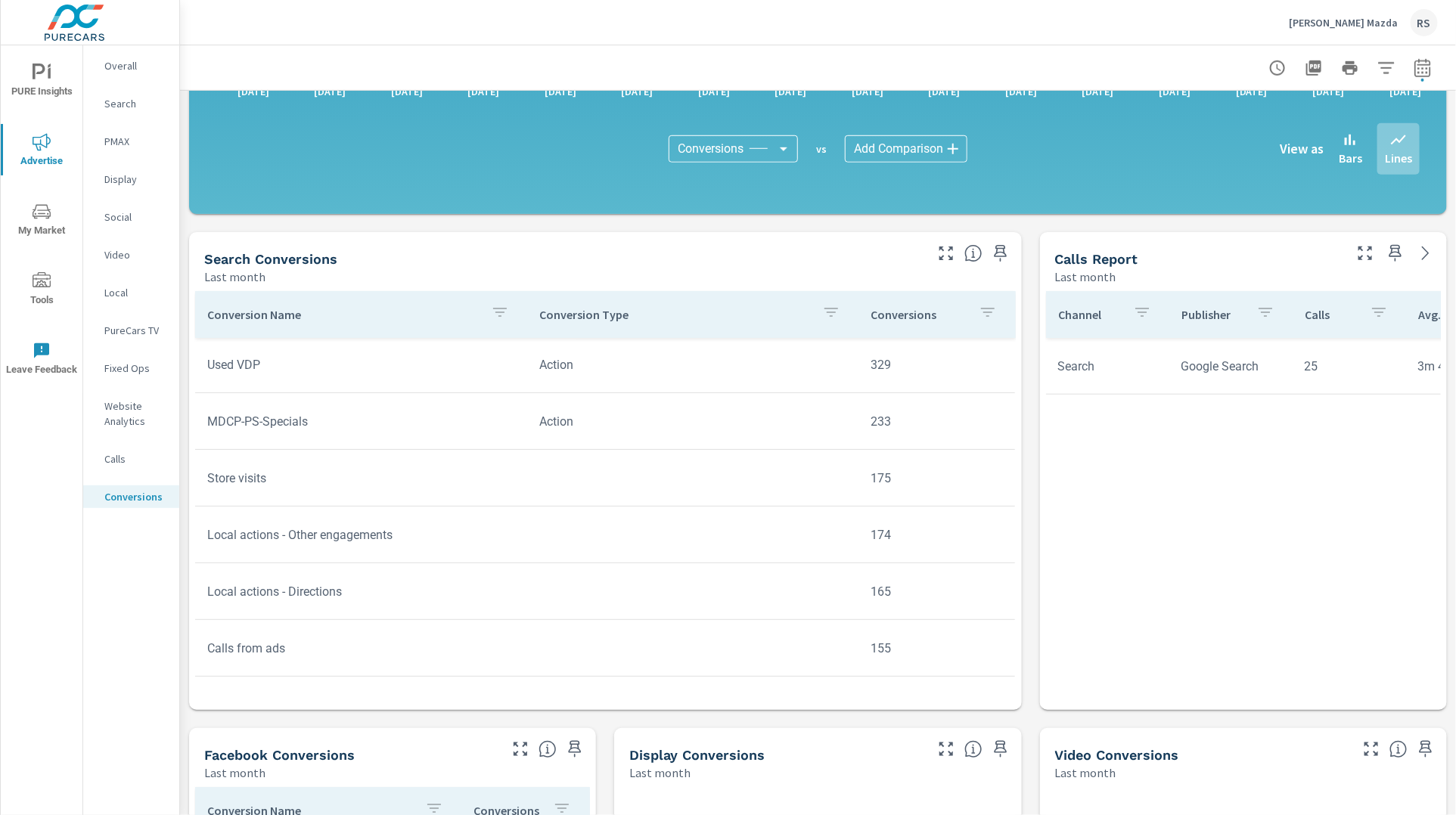
scroll to position [197, 0]
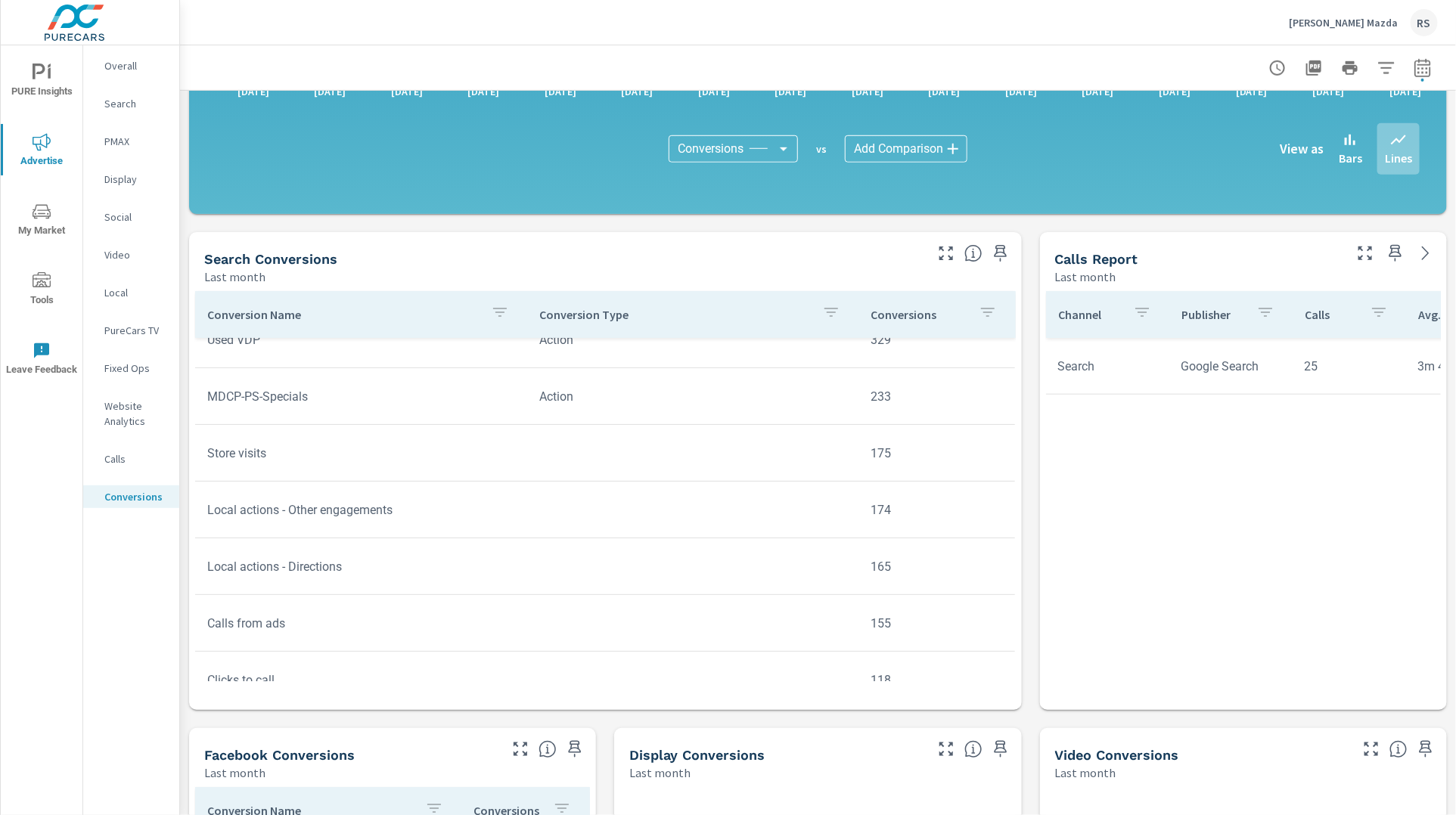
scroll to position [82, 0]
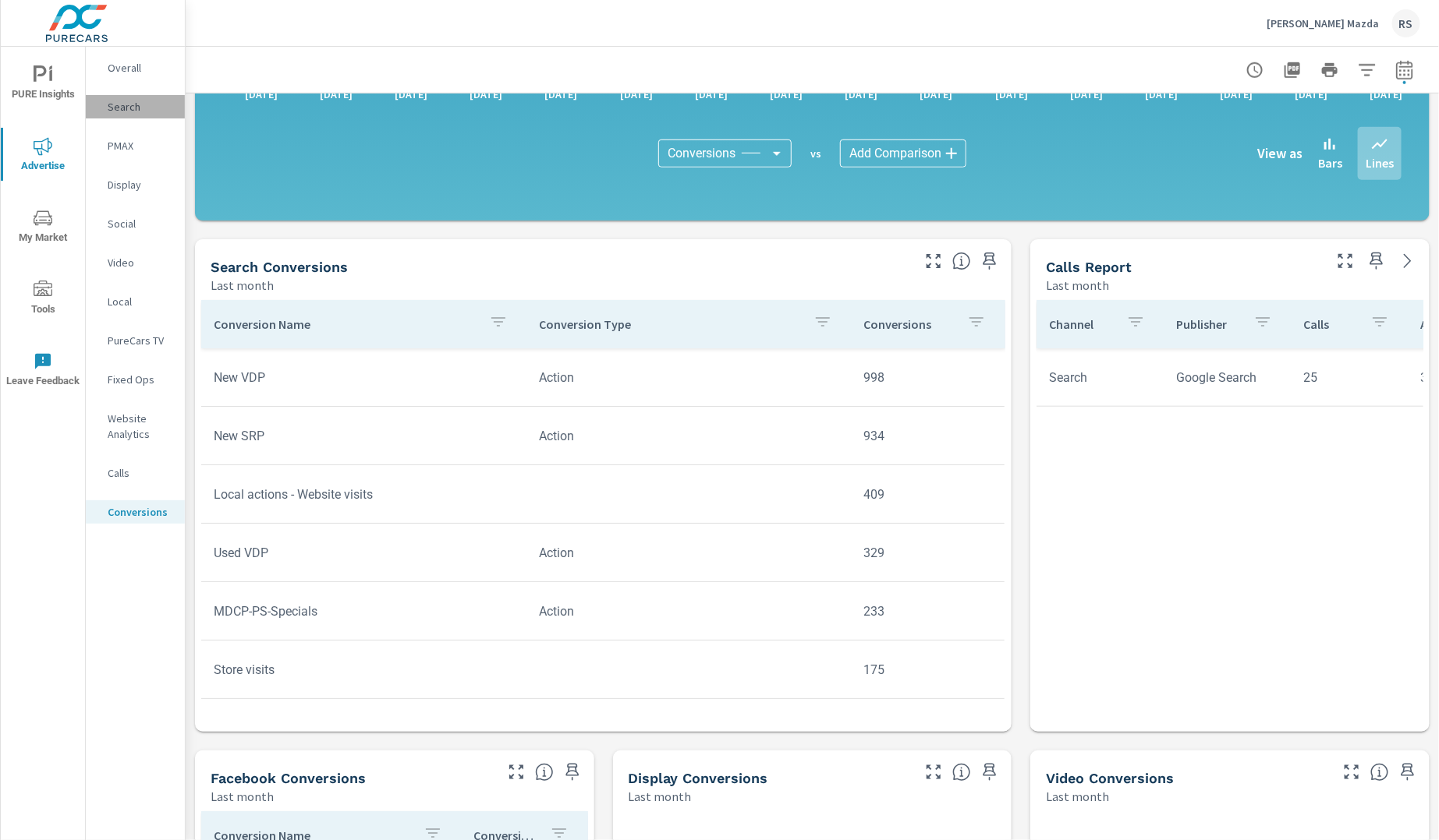
click at [127, 113] on p "Search" at bounding box center [140, 107] width 65 height 15
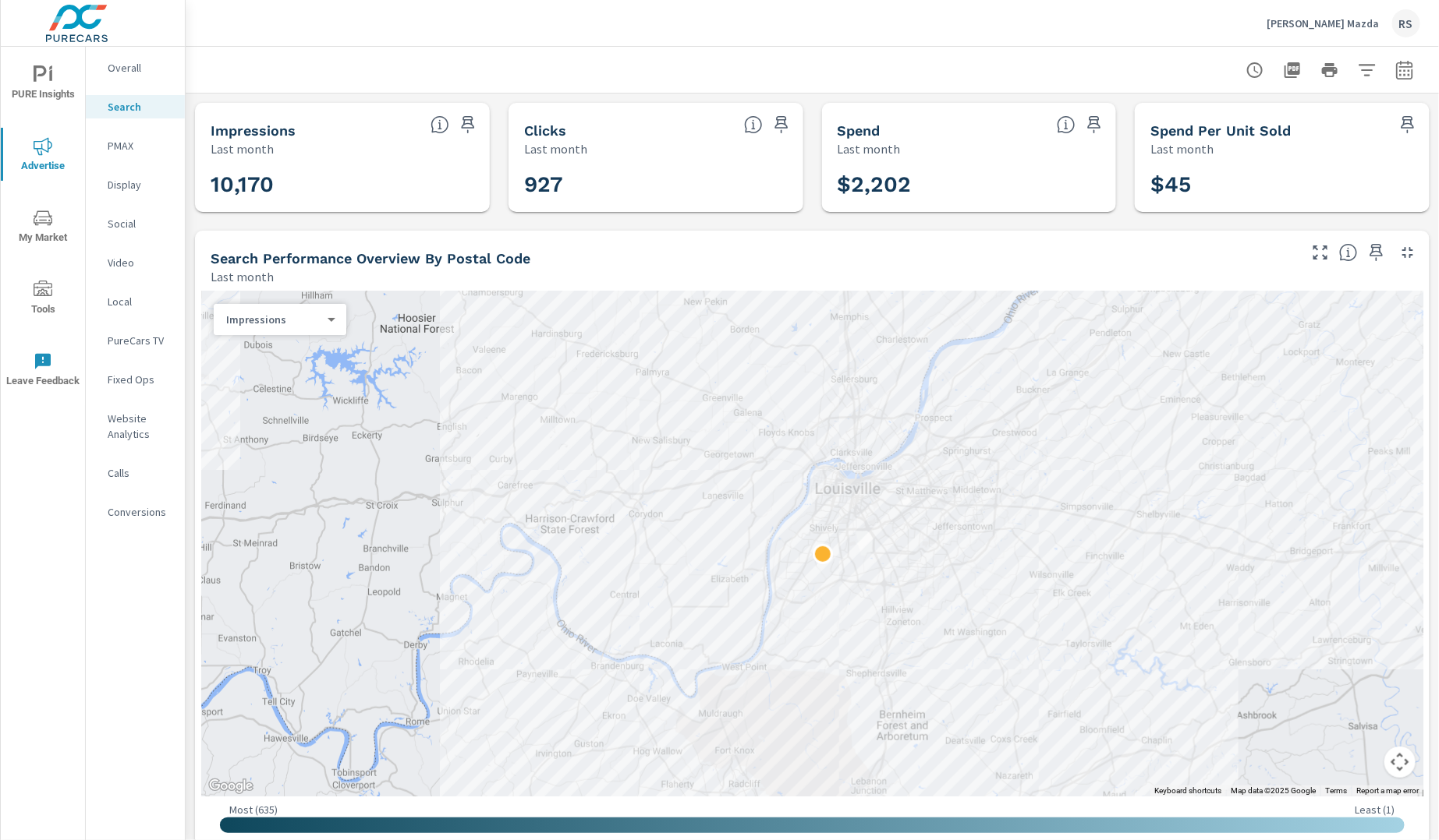
click at [140, 73] on p "Overall" at bounding box center [140, 68] width 65 height 15
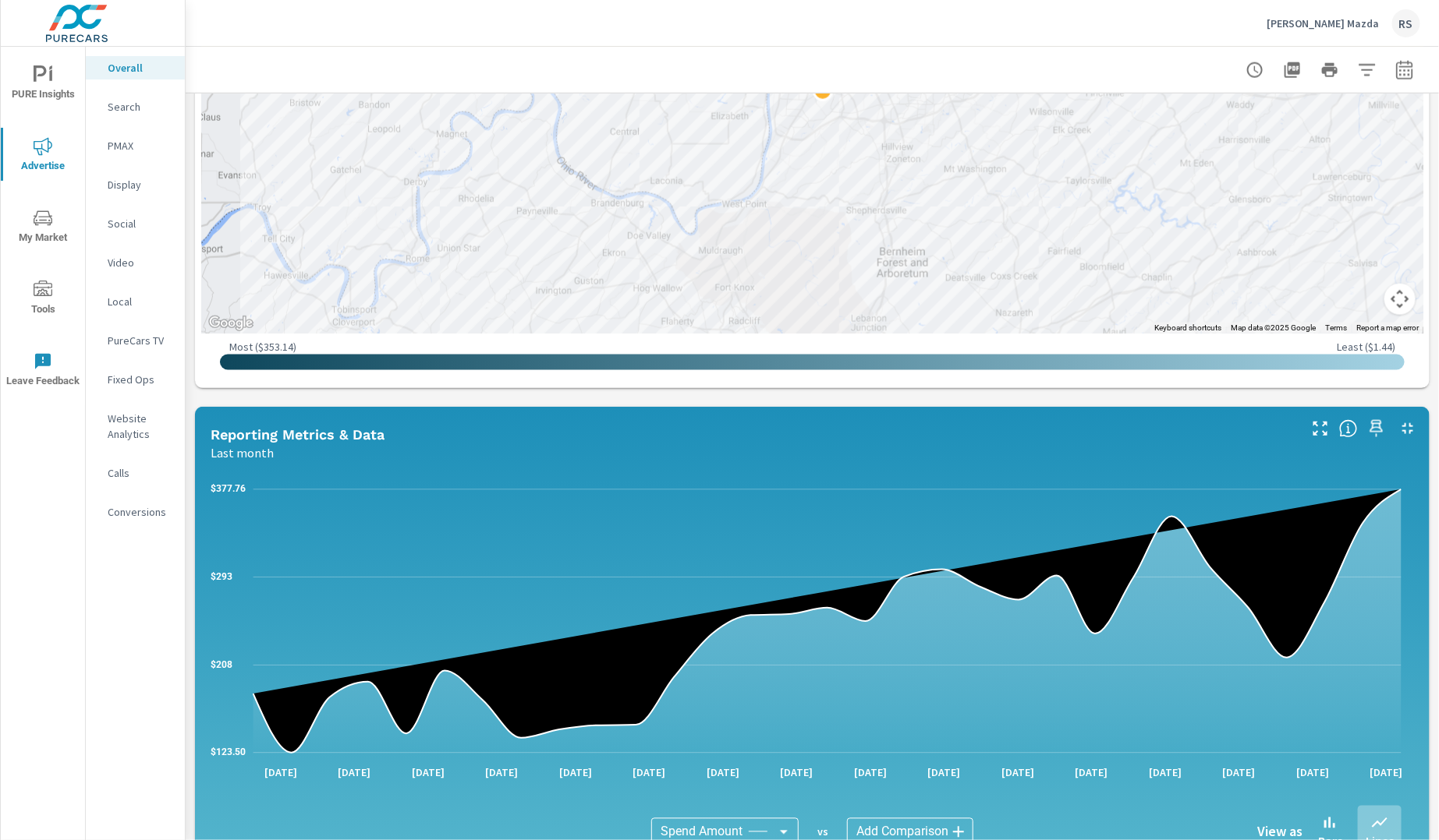
scroll to position [849, 0]
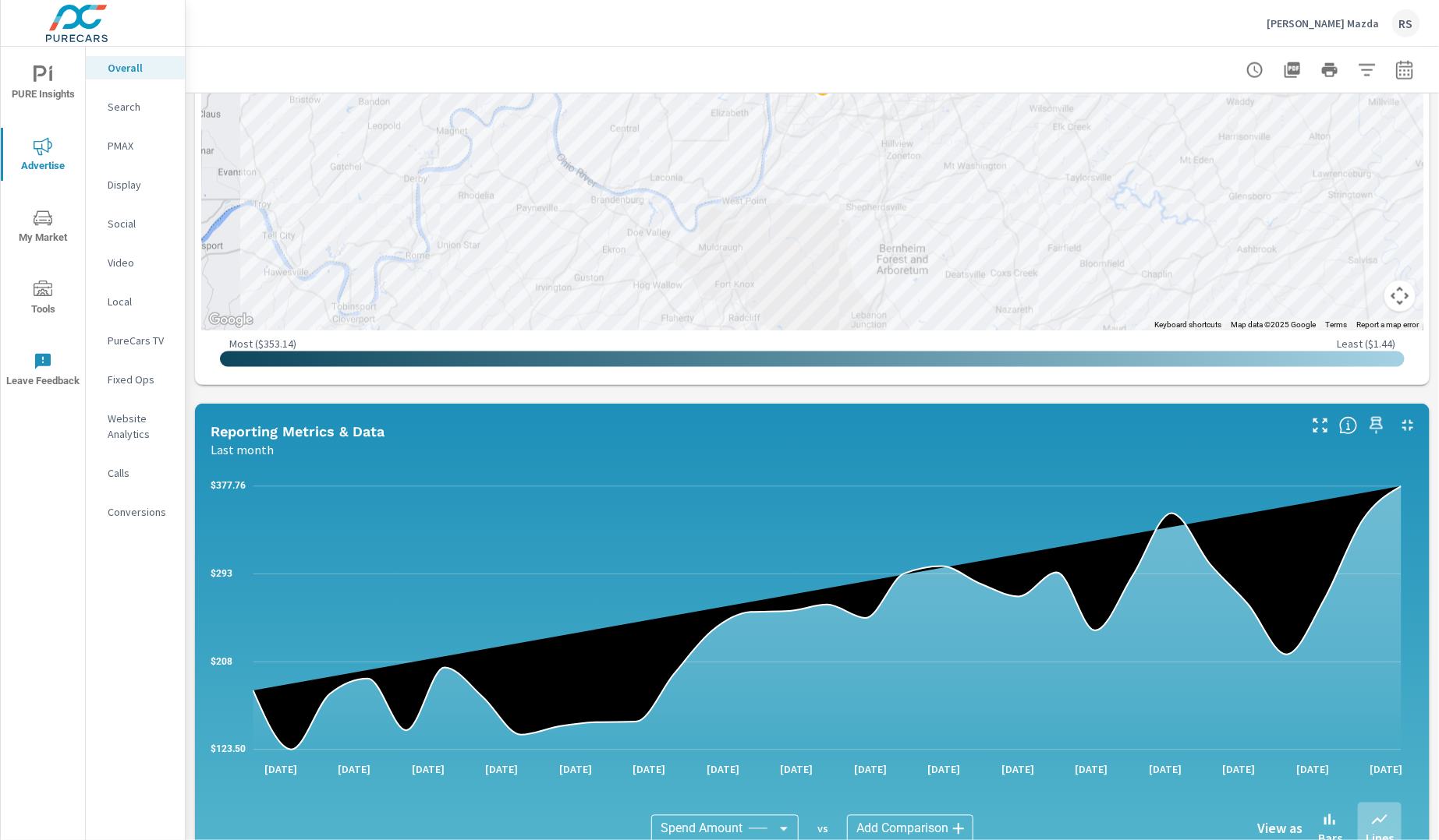
click at [119, 143] on p "PMAX" at bounding box center [140, 146] width 65 height 15
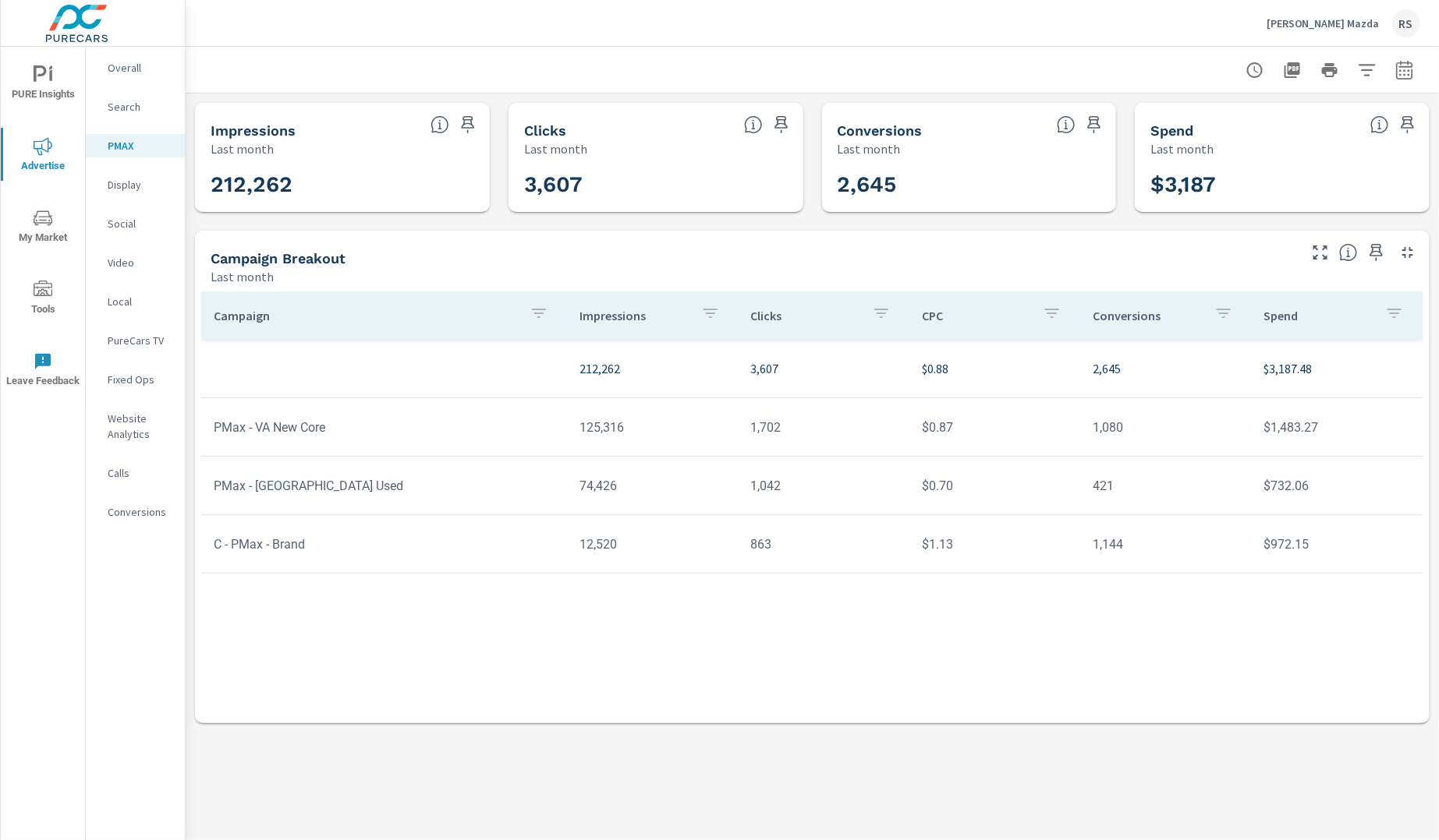
click at [772, 813] on div "PMAX Performance [PERSON_NAME] Mazda Report date range: [DATE] - [DATE] Impress…" at bounding box center [812, 444] width 1253 height 794
